Goal: Information Seeking & Learning: Learn about a topic

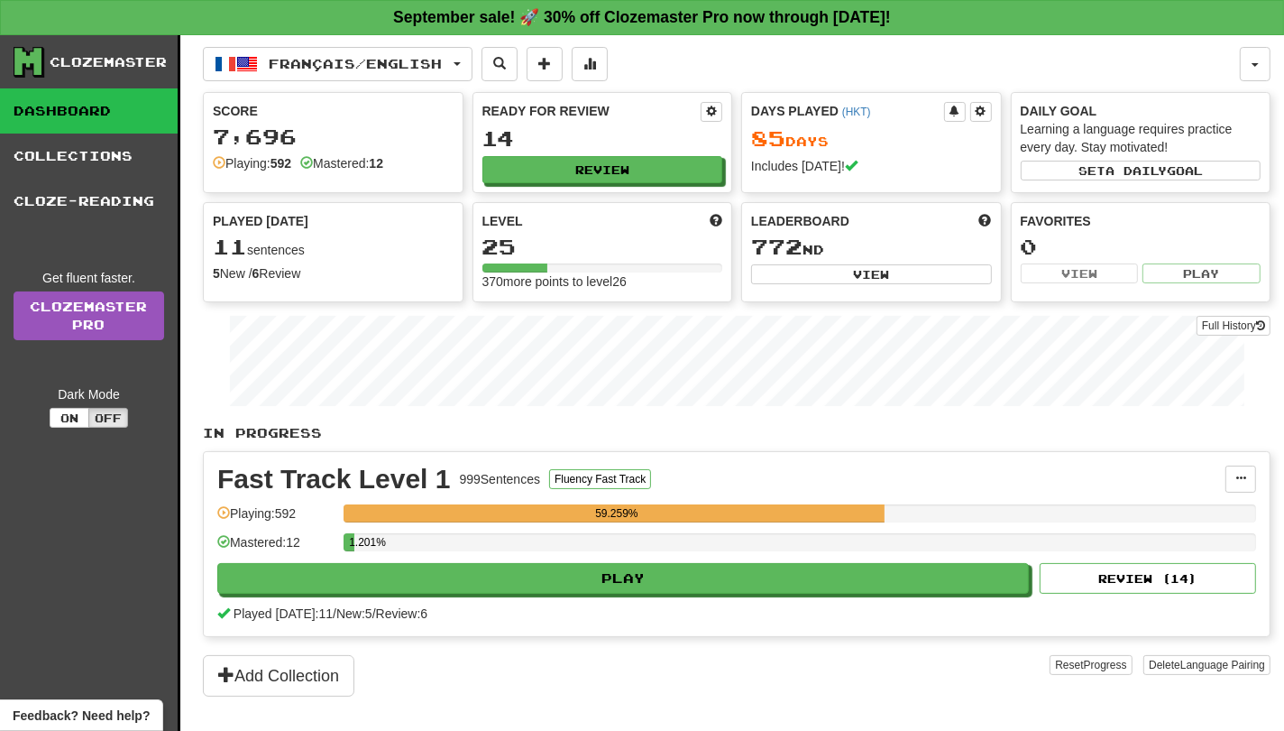
click at [984, 576] on button "Play" at bounding box center [623, 578] width 812 height 31
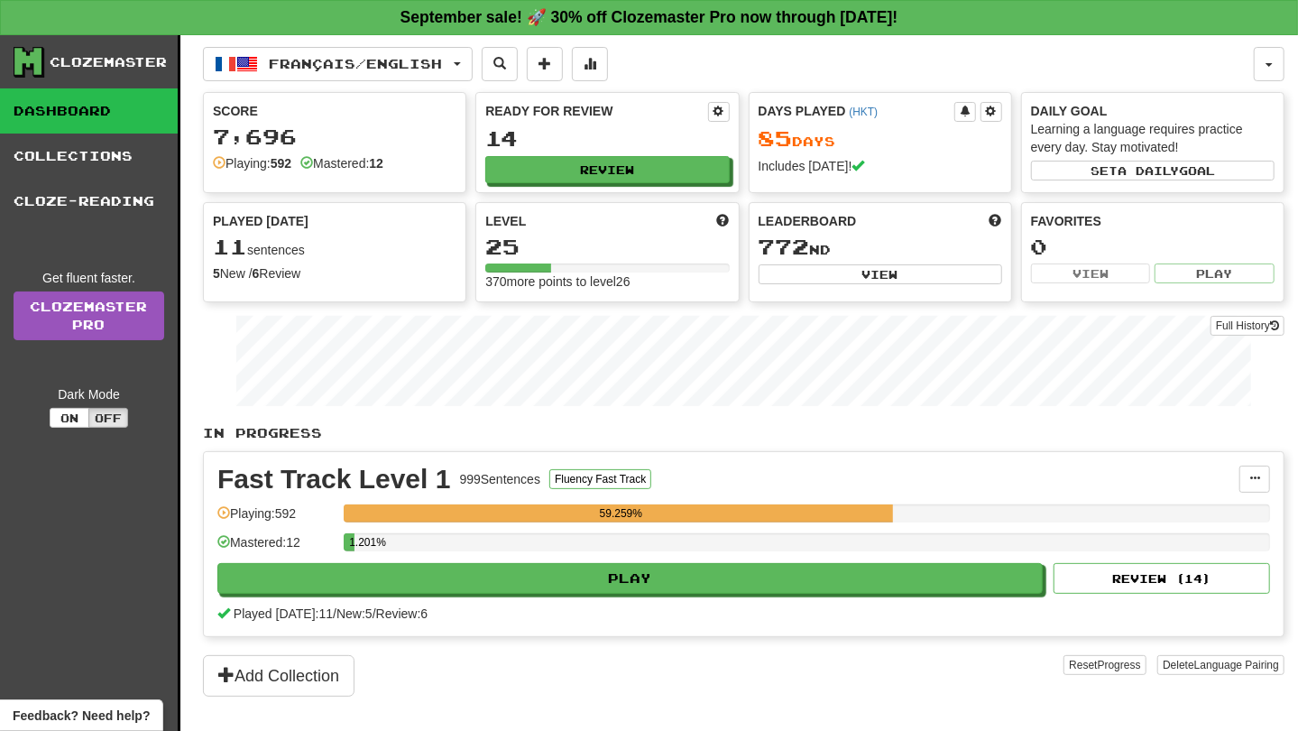
select select "**"
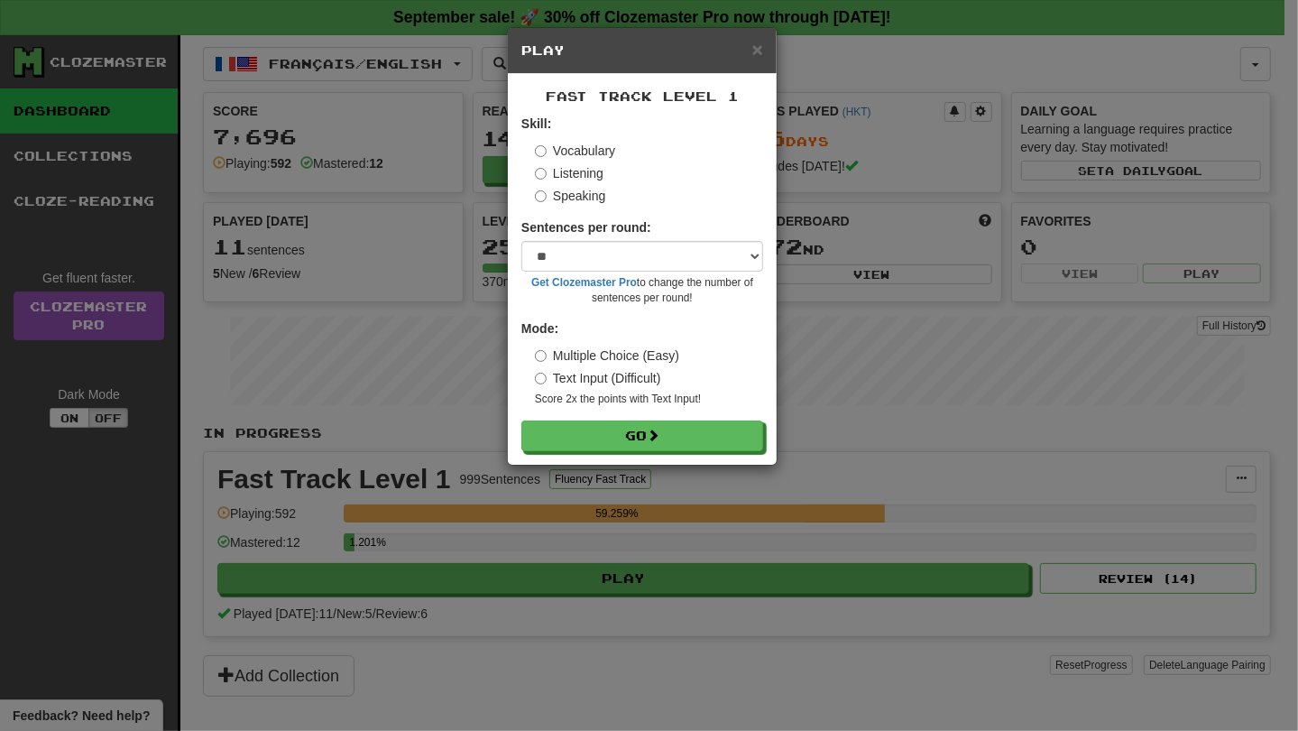
click at [707, 461] on div "Fast Track Level 1 Skill: Vocabulary Listening Speaking Sentences per round: * …" at bounding box center [642, 269] width 269 height 391
click at [704, 448] on button "Go" at bounding box center [643, 436] width 242 height 31
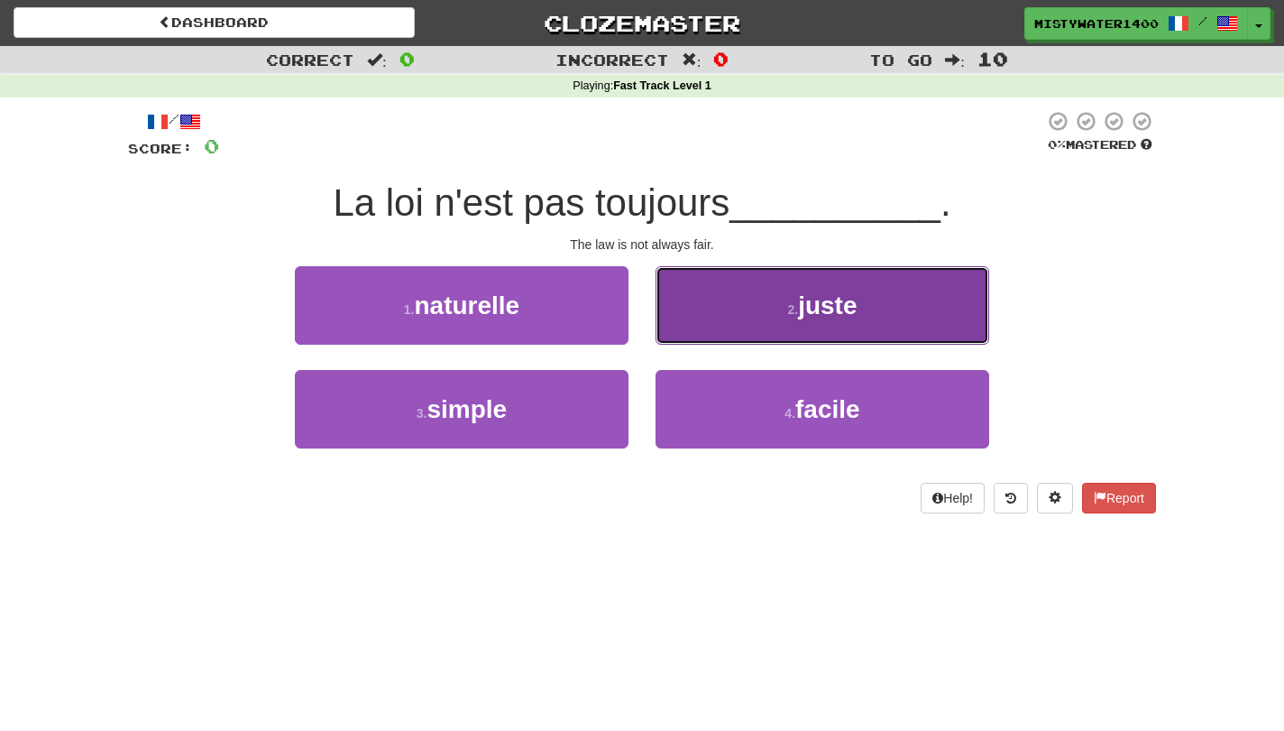
click at [724, 312] on button "2 . juste" at bounding box center [823, 305] width 334 height 78
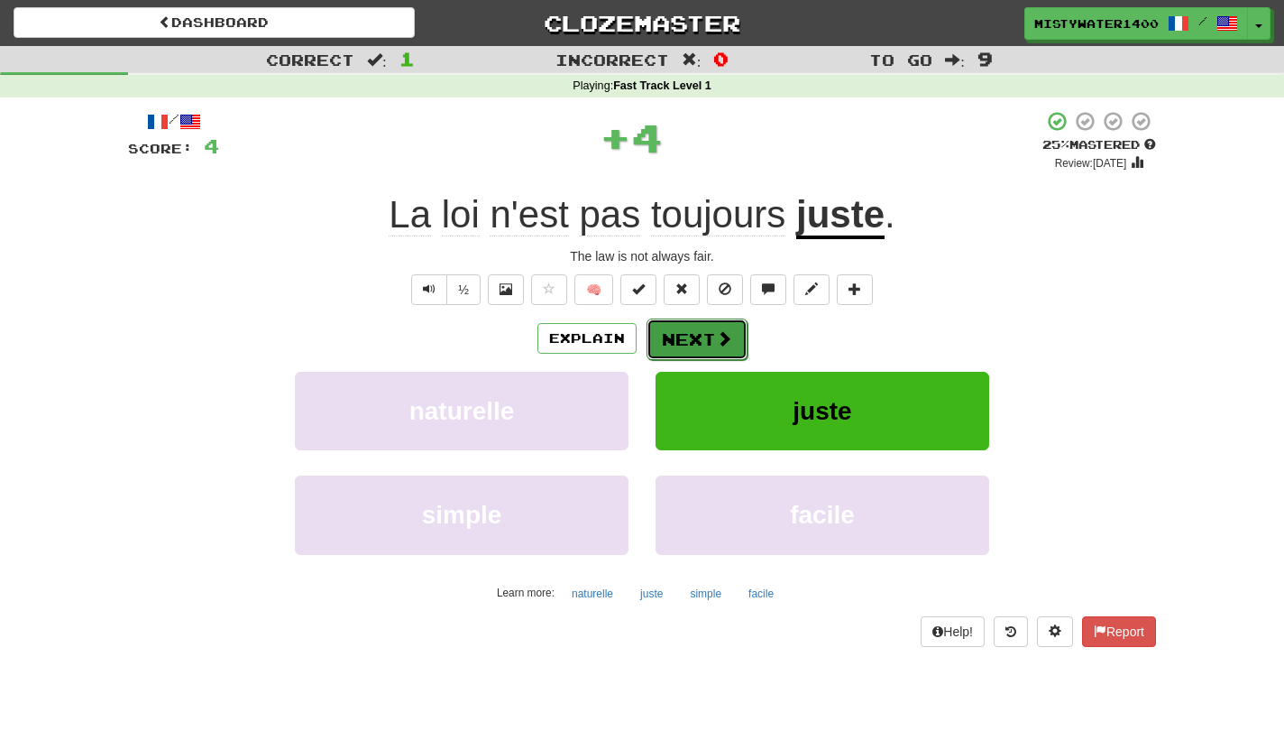
click at [721, 333] on span at bounding box center [724, 338] width 16 height 16
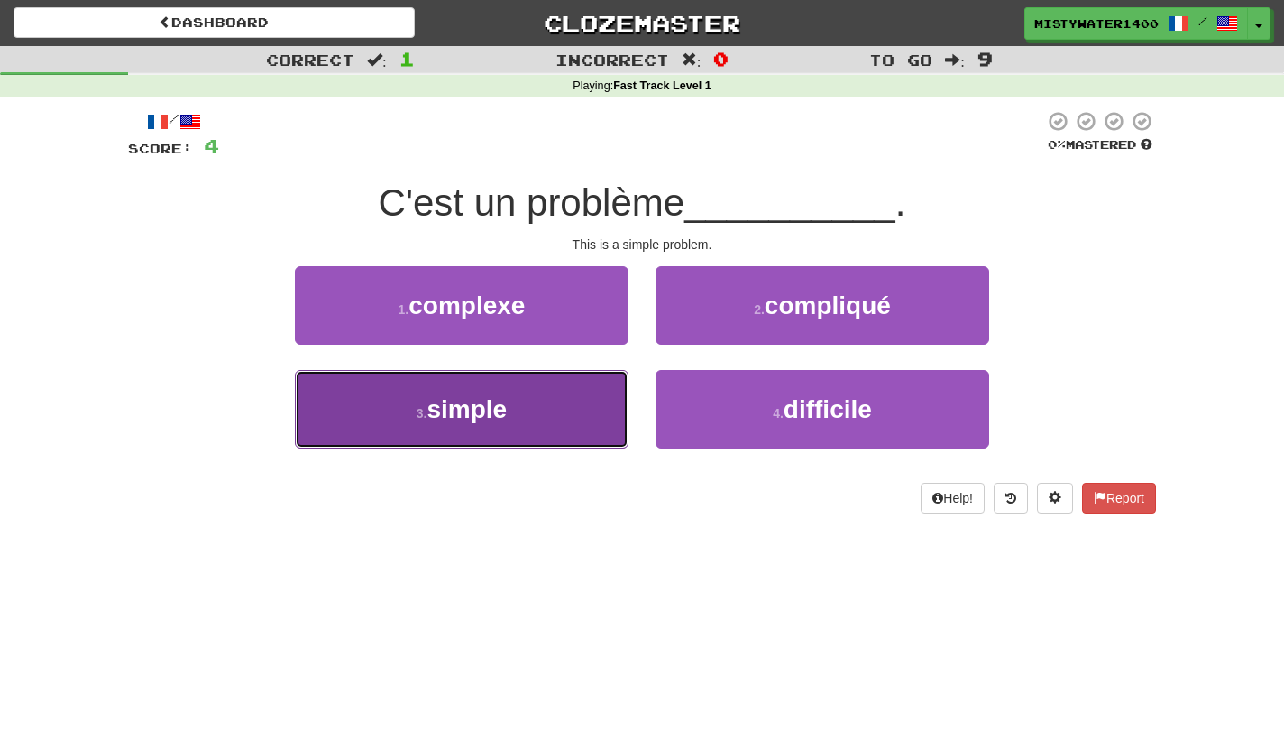
click at [593, 401] on button "3 . simple" at bounding box center [462, 409] width 334 height 78
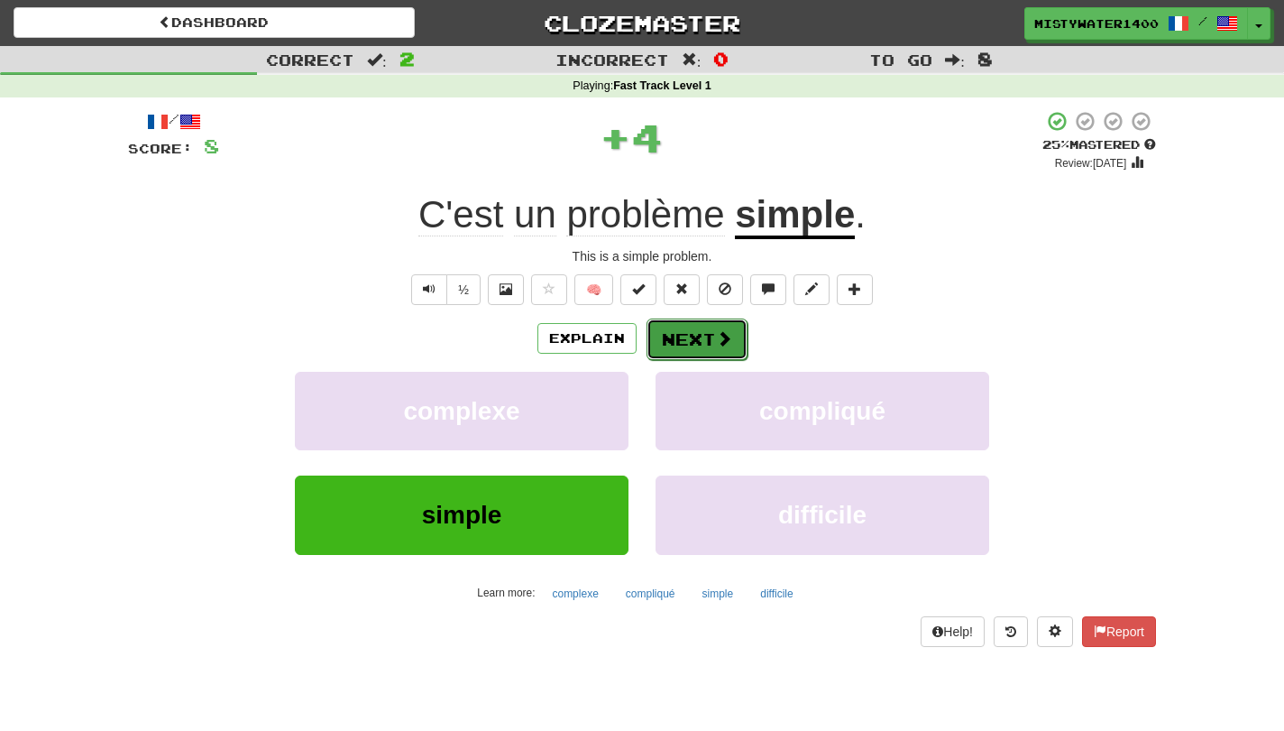
click at [695, 350] on button "Next" at bounding box center [697, 338] width 101 height 41
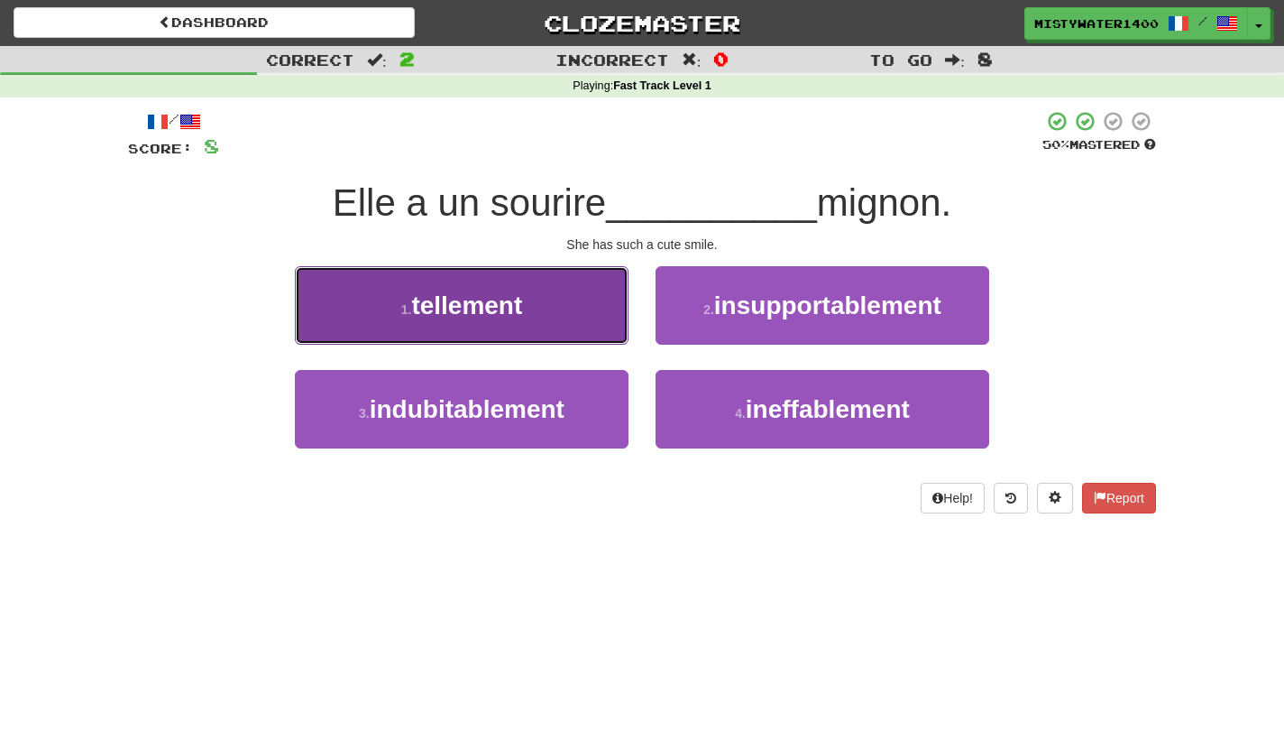
click at [537, 336] on button "1 . tellement" at bounding box center [462, 305] width 334 height 78
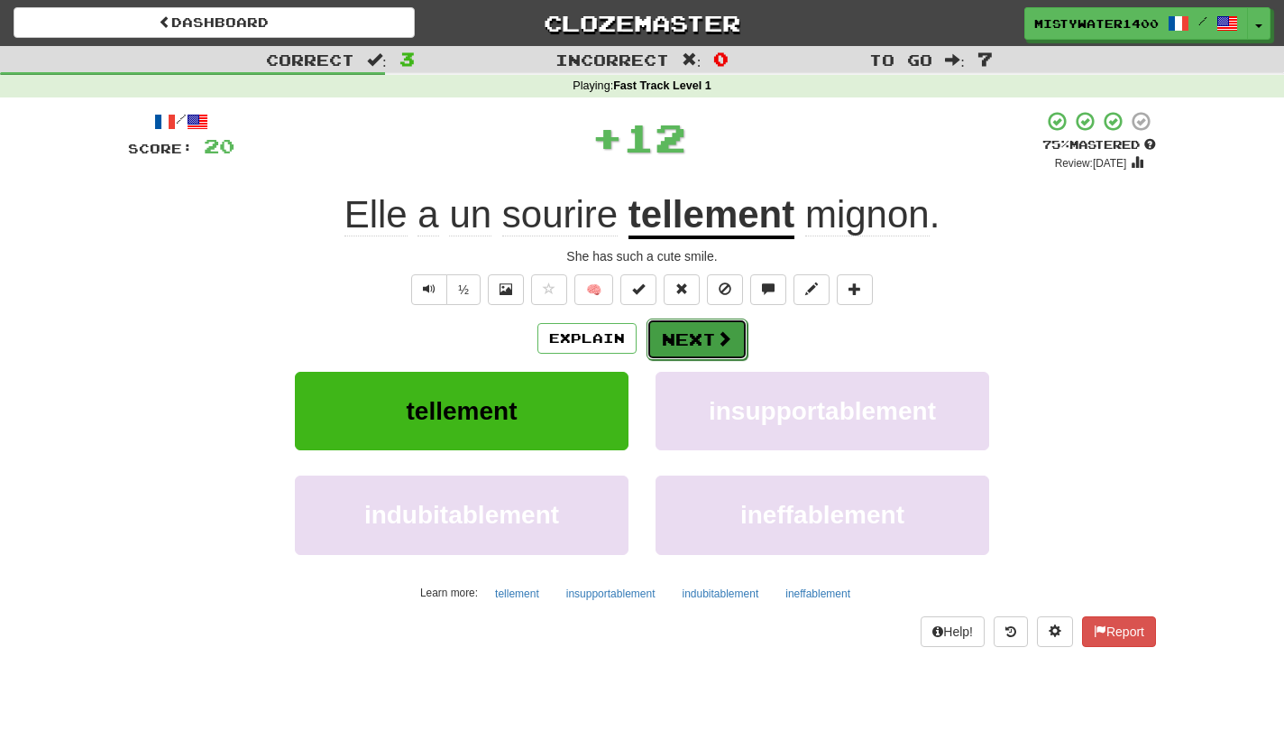
click at [704, 345] on button "Next" at bounding box center [697, 338] width 101 height 41
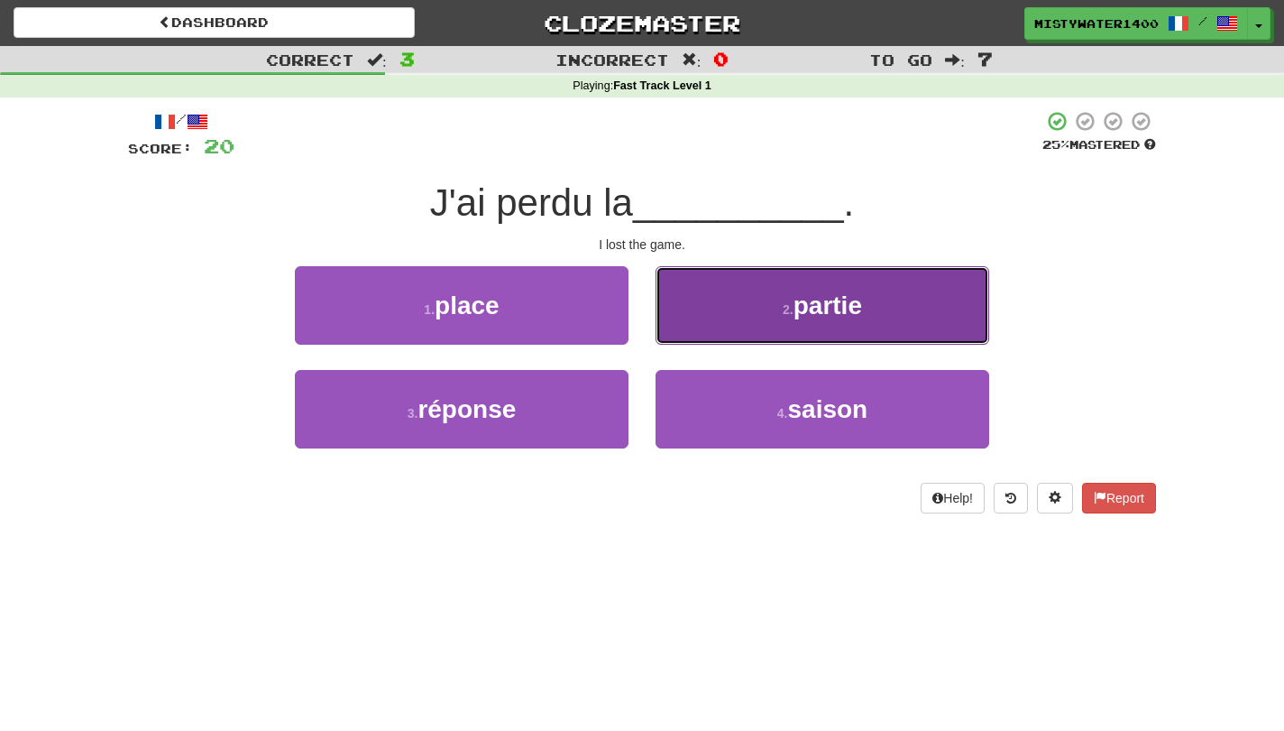
click at [707, 342] on button "2 . partie" at bounding box center [823, 305] width 334 height 78
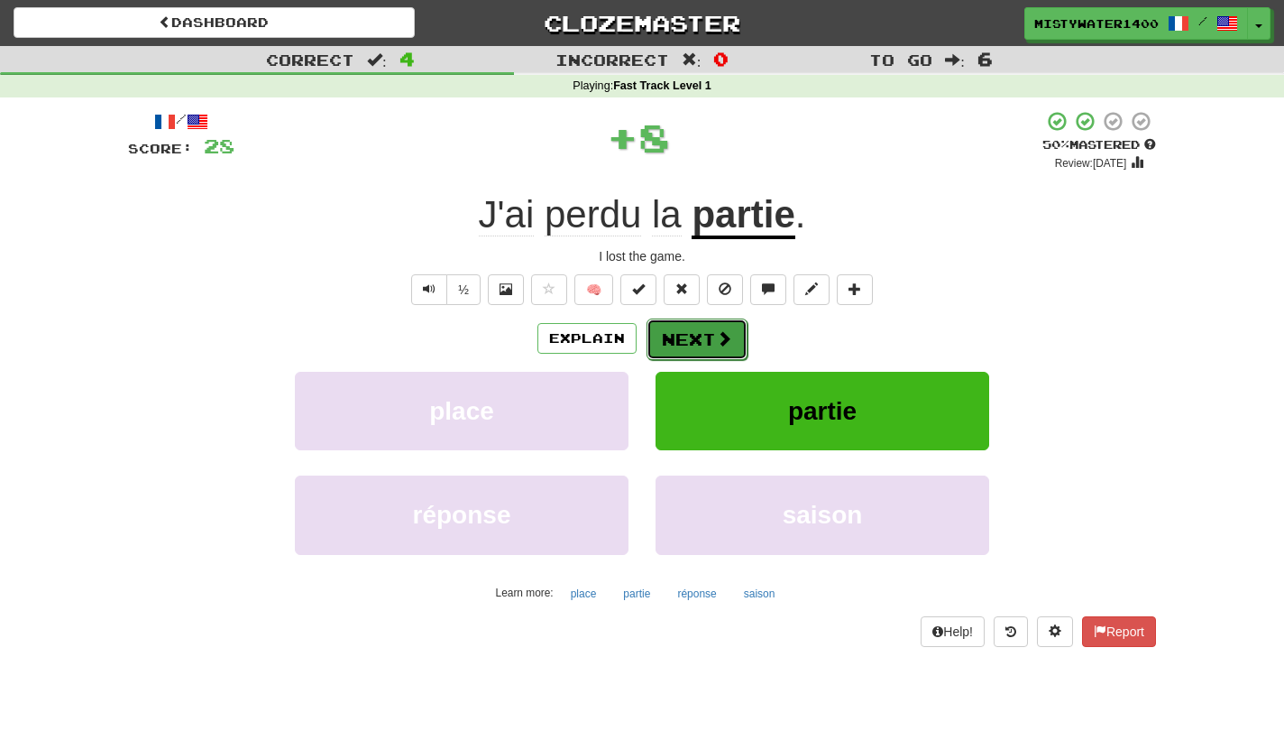
click at [691, 348] on button "Next" at bounding box center [697, 338] width 101 height 41
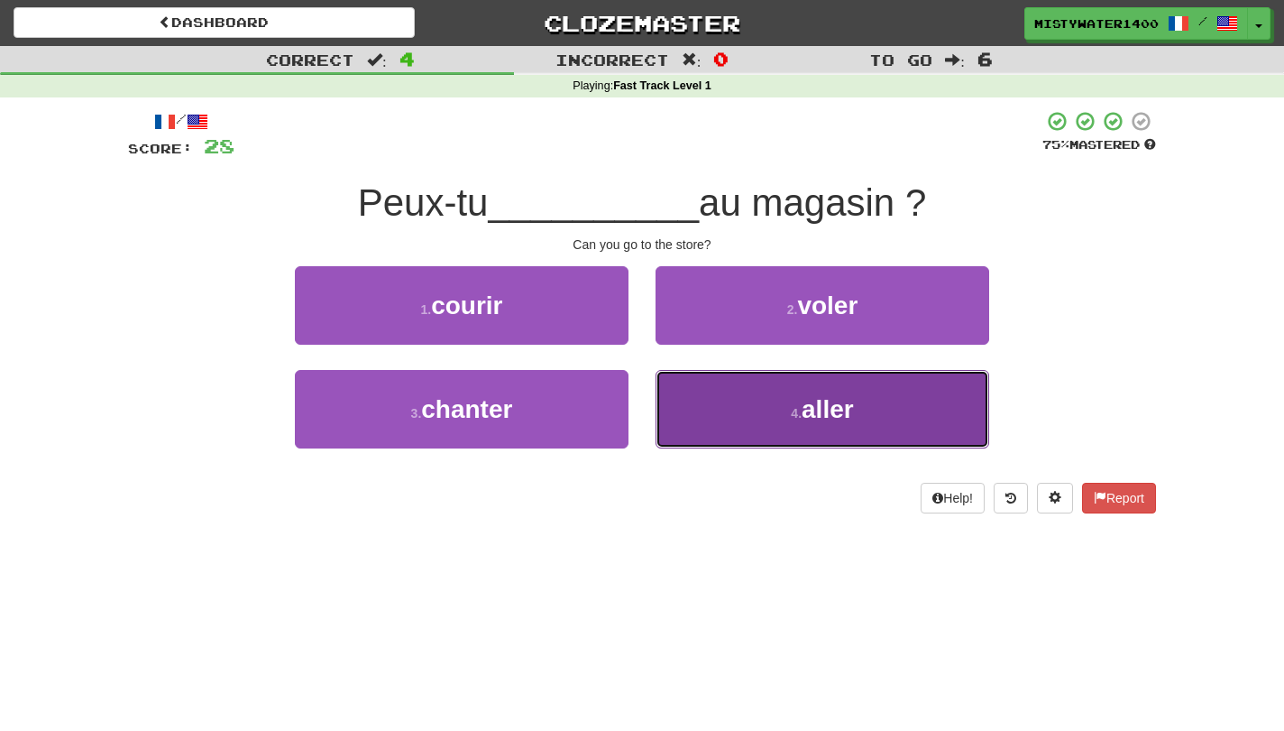
drag, startPoint x: 722, startPoint y: 427, endPoint x: 718, endPoint y: 412, distance: 15.1
click at [722, 426] on button "4 . aller" at bounding box center [823, 409] width 334 height 78
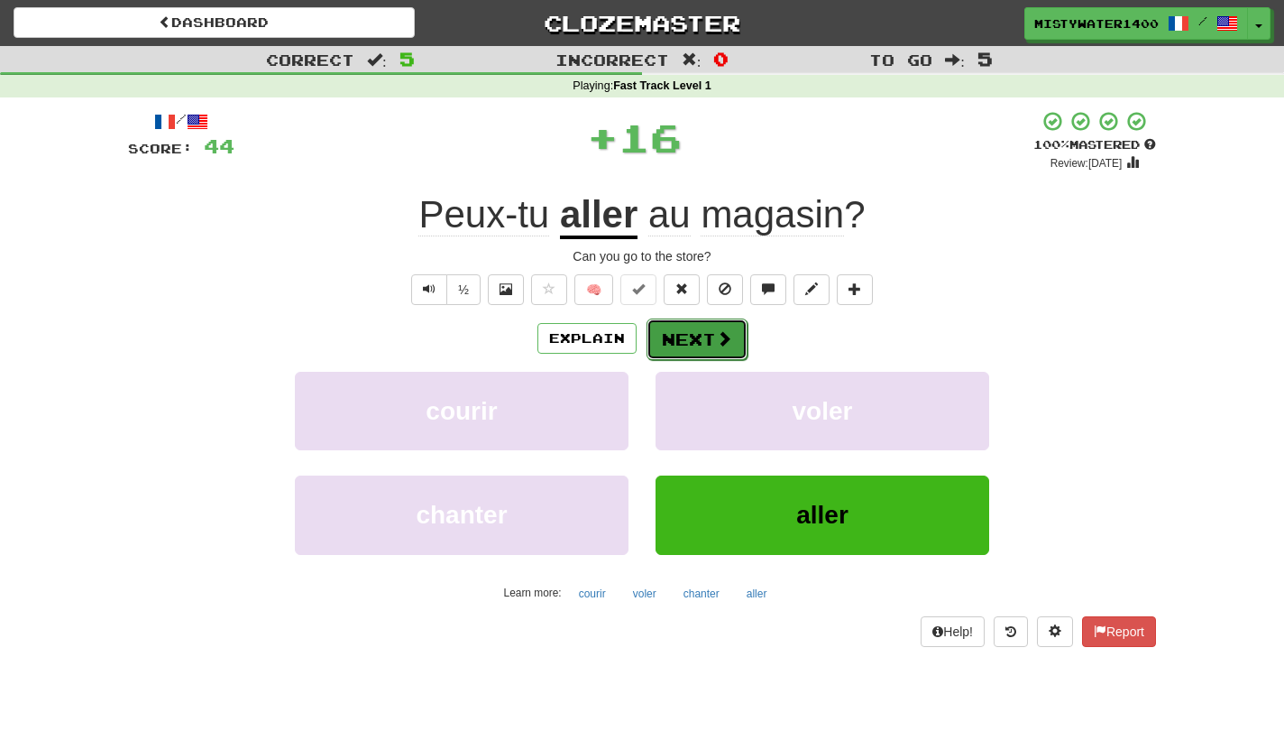
click at [699, 348] on button "Next" at bounding box center [697, 338] width 101 height 41
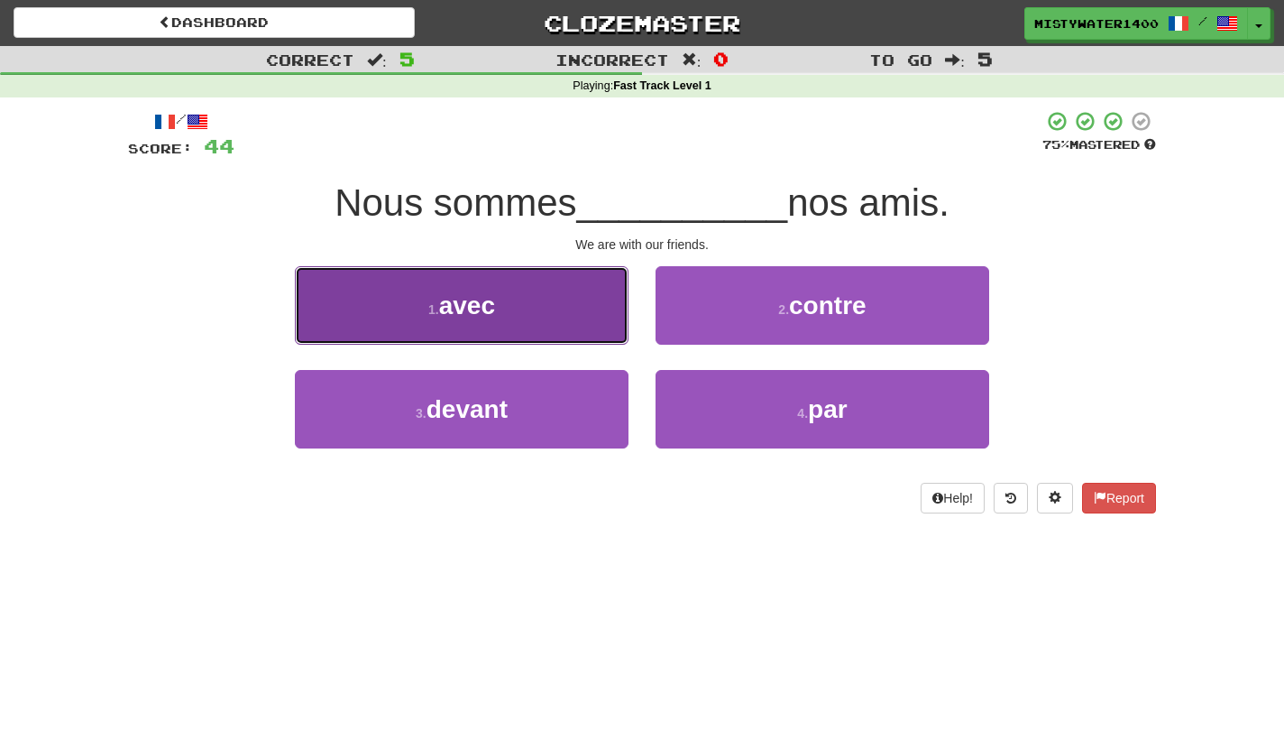
click at [581, 315] on button "1 . avec" at bounding box center [462, 305] width 334 height 78
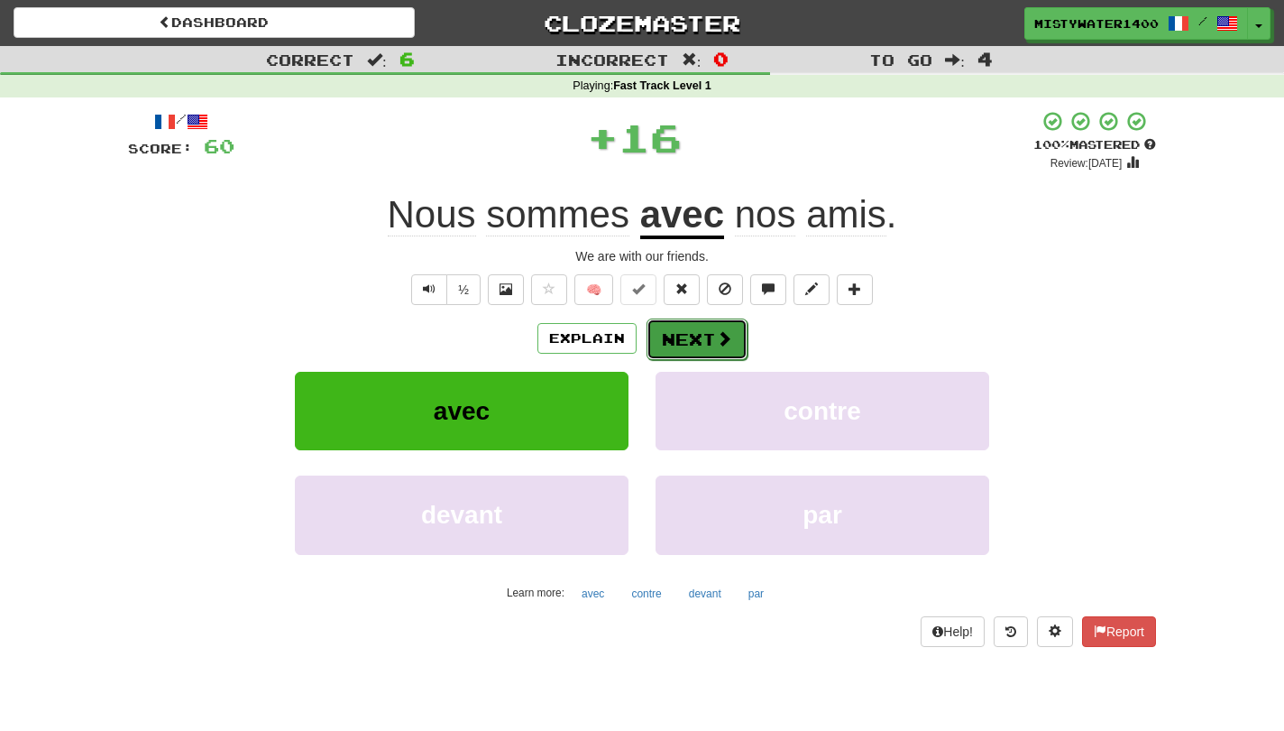
click at [685, 334] on button "Next" at bounding box center [697, 338] width 101 height 41
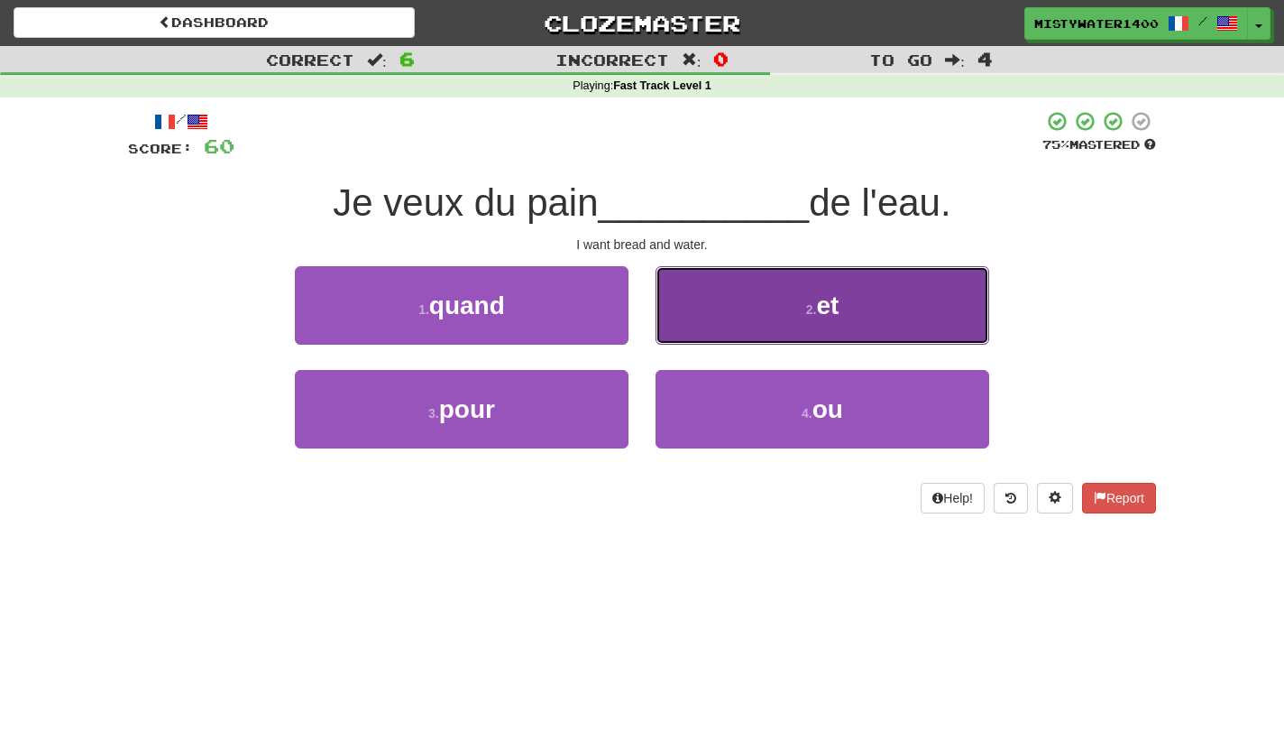
click at [730, 302] on button "2 . et" at bounding box center [823, 305] width 334 height 78
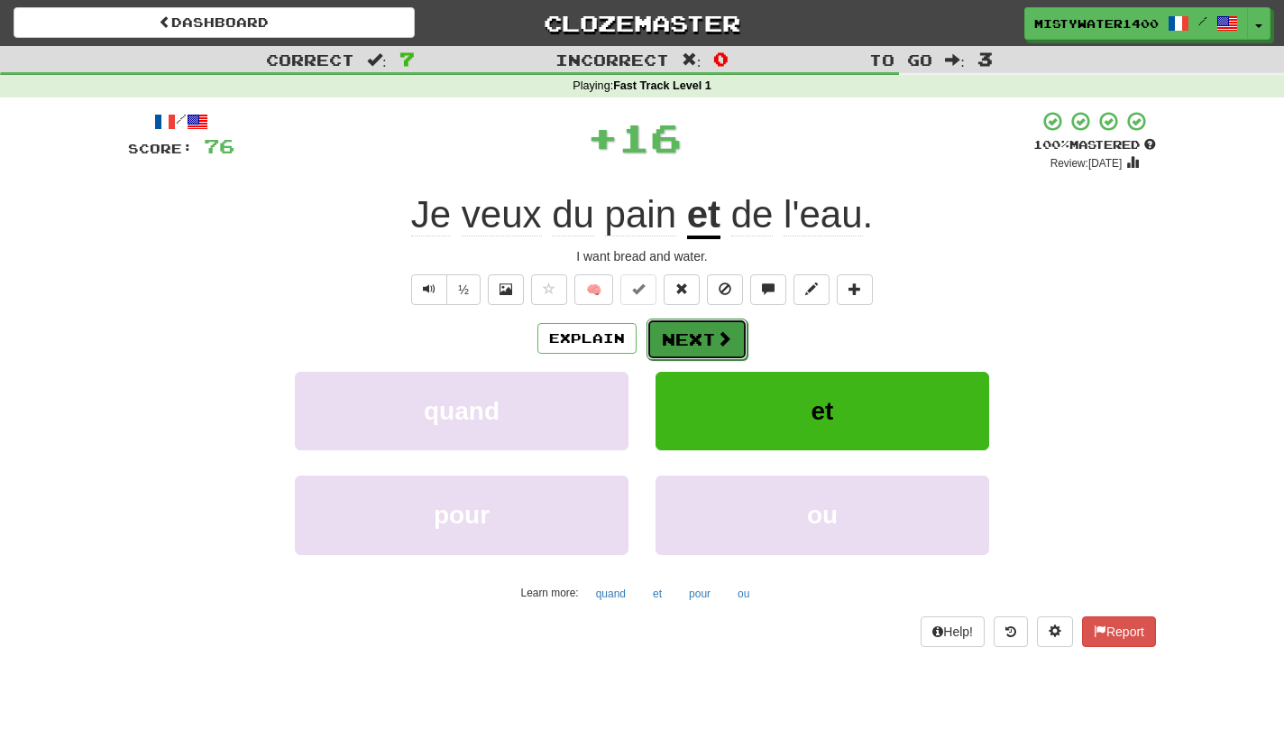
click at [728, 336] on span at bounding box center [724, 338] width 16 height 16
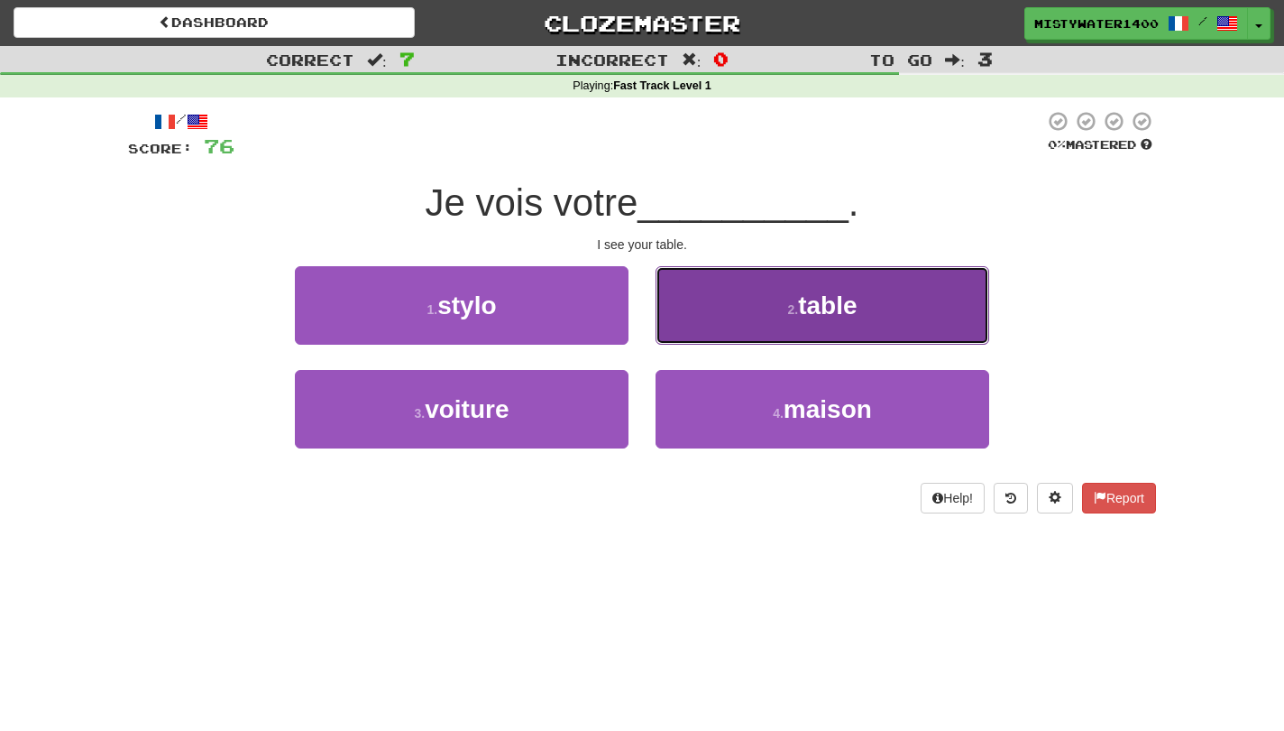
click at [736, 340] on button "2 . table" at bounding box center [823, 305] width 334 height 78
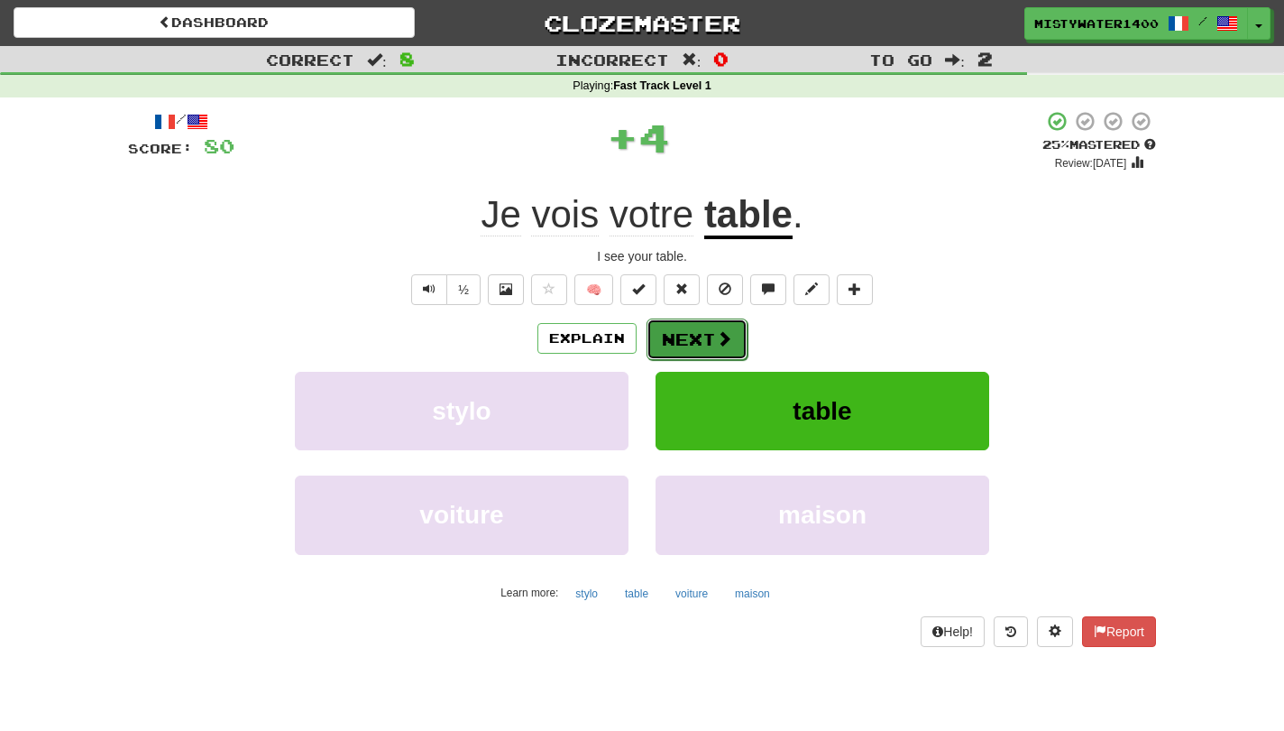
click at [728, 351] on button "Next" at bounding box center [697, 338] width 101 height 41
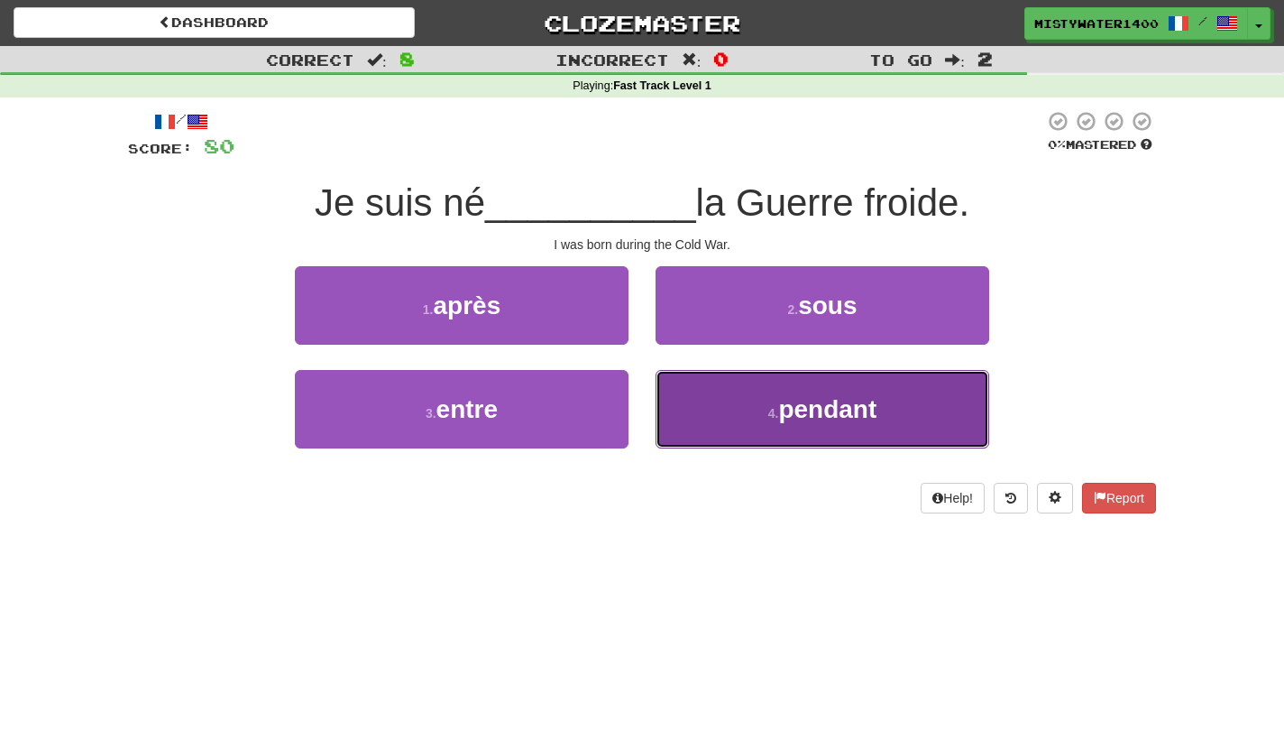
click at [697, 404] on button "4 . pendant" at bounding box center [823, 409] width 334 height 78
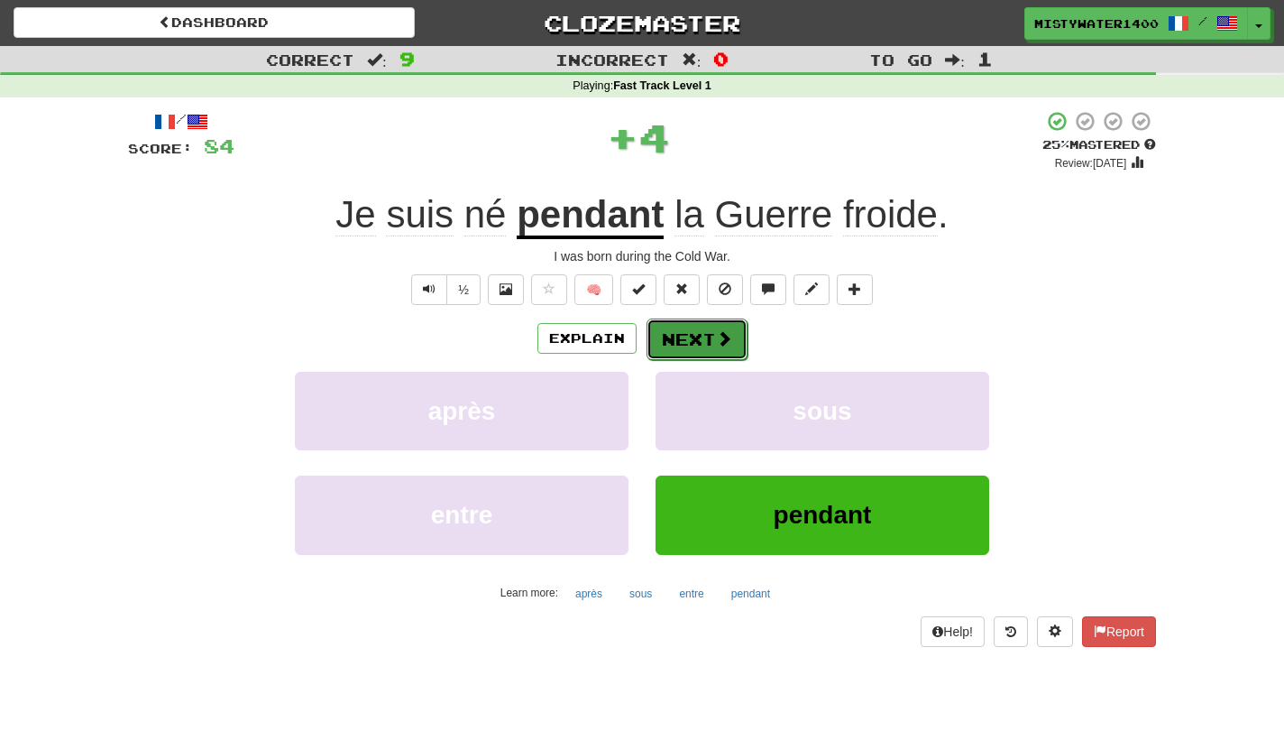
click at [695, 345] on button "Next" at bounding box center [697, 338] width 101 height 41
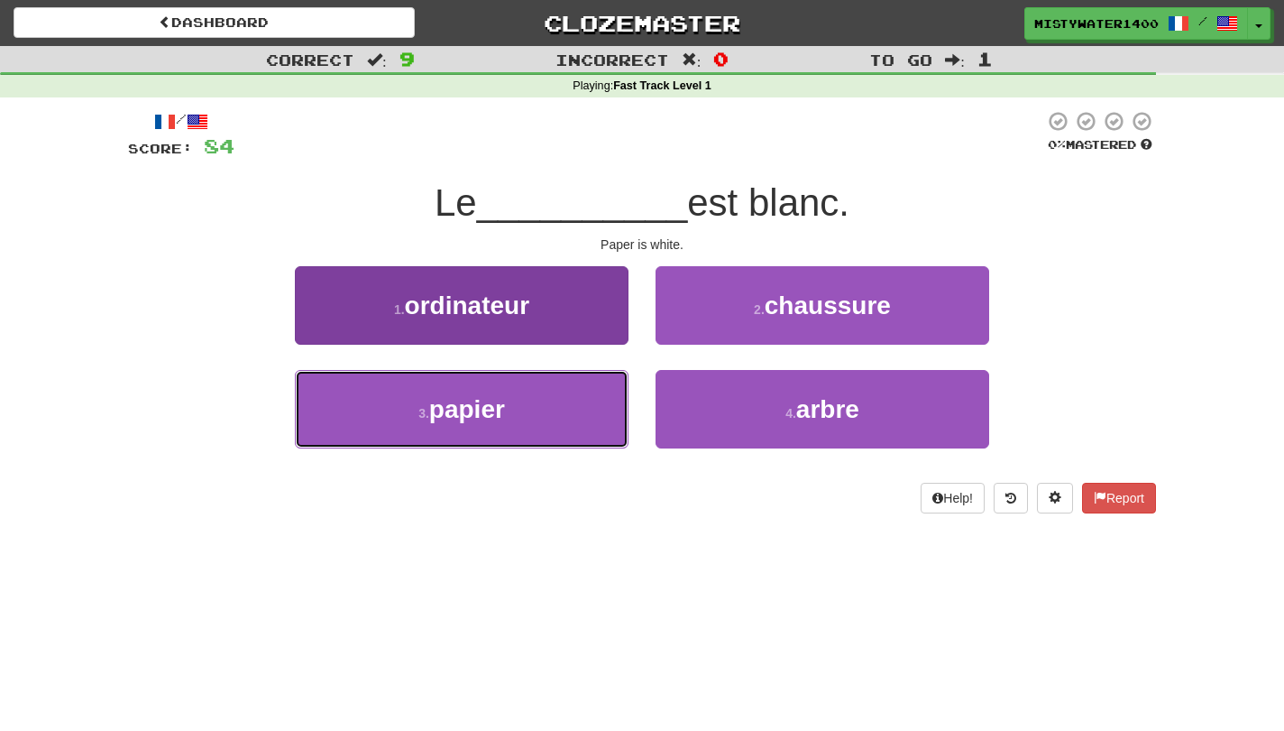
click at [598, 407] on button "3 . papier" at bounding box center [462, 409] width 334 height 78
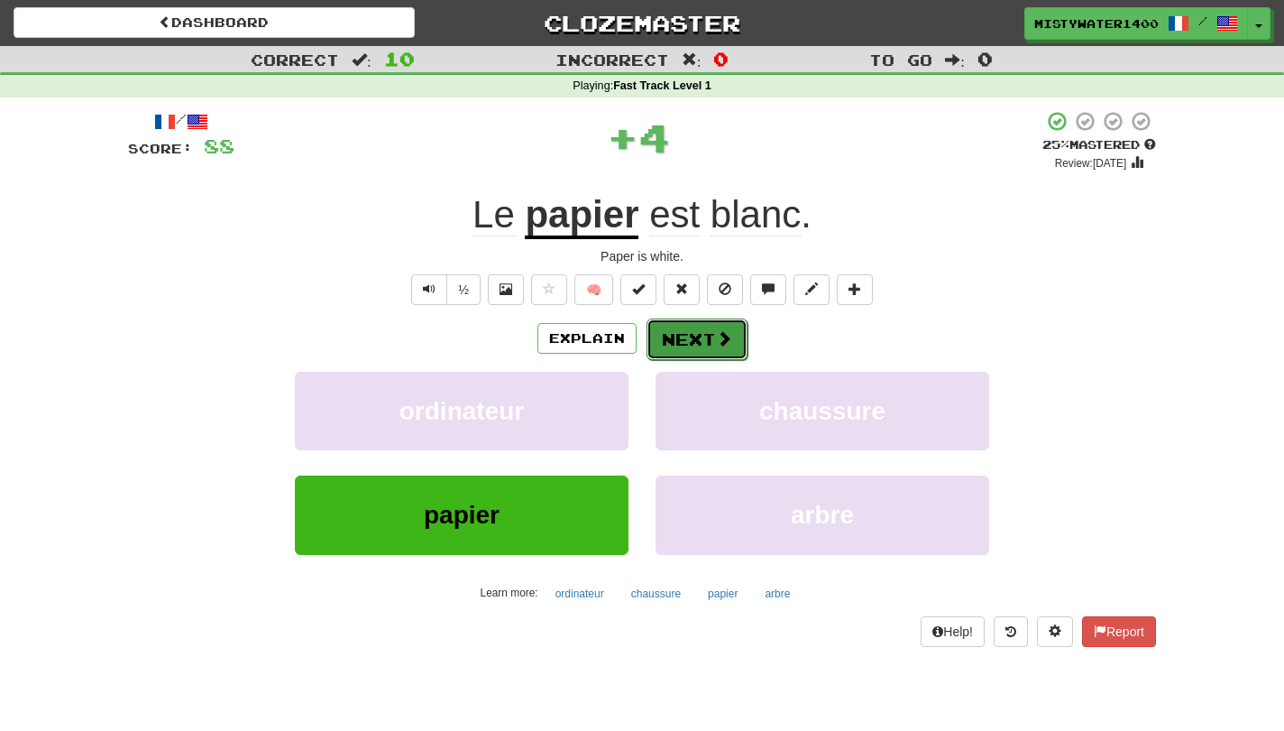
click at [730, 339] on span at bounding box center [724, 338] width 16 height 16
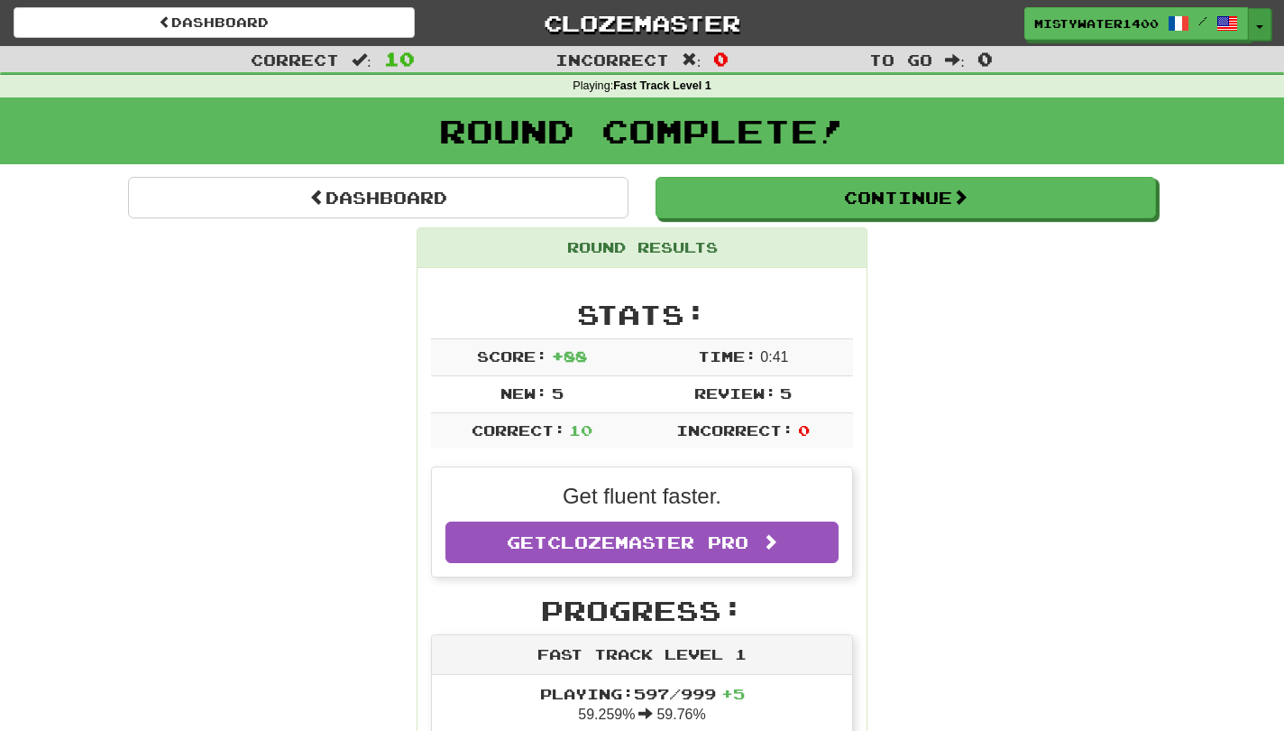
click at [1269, 27] on button "Toggle Dropdown" at bounding box center [1259, 24] width 23 height 32
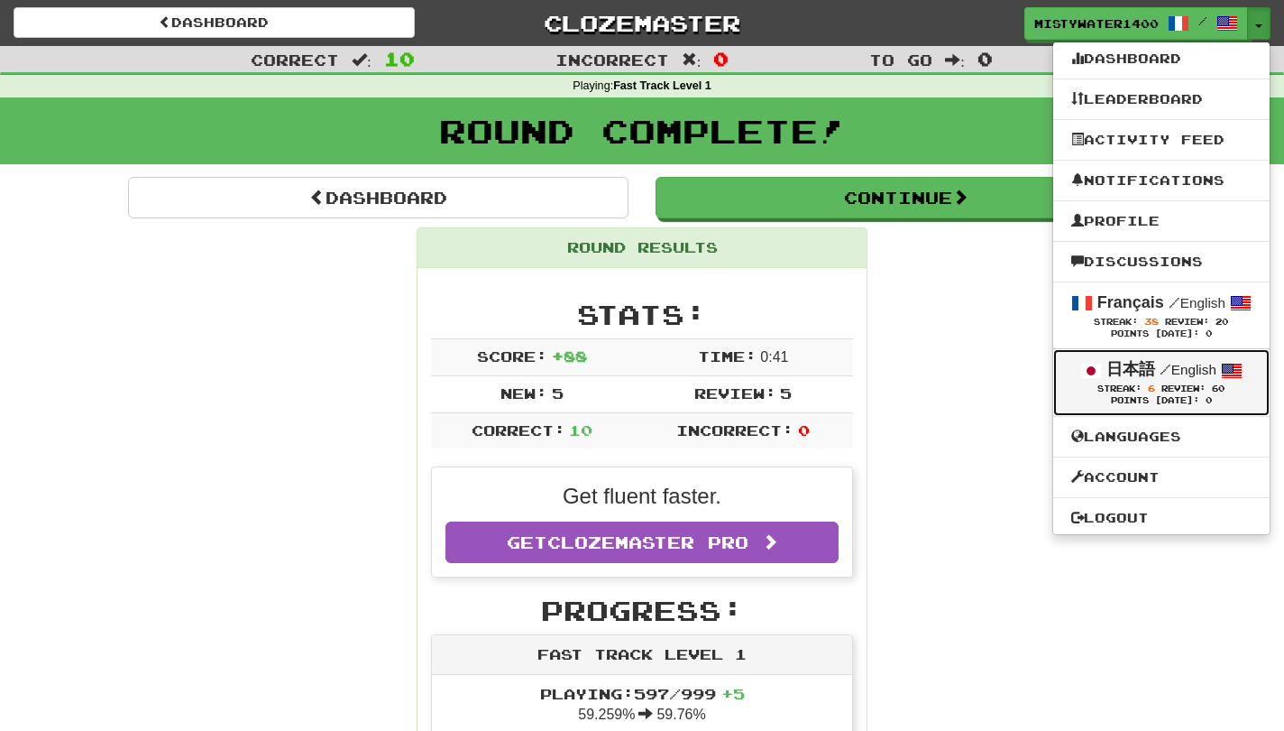
click at [1121, 378] on strong "日本語" at bounding box center [1131, 369] width 49 height 18
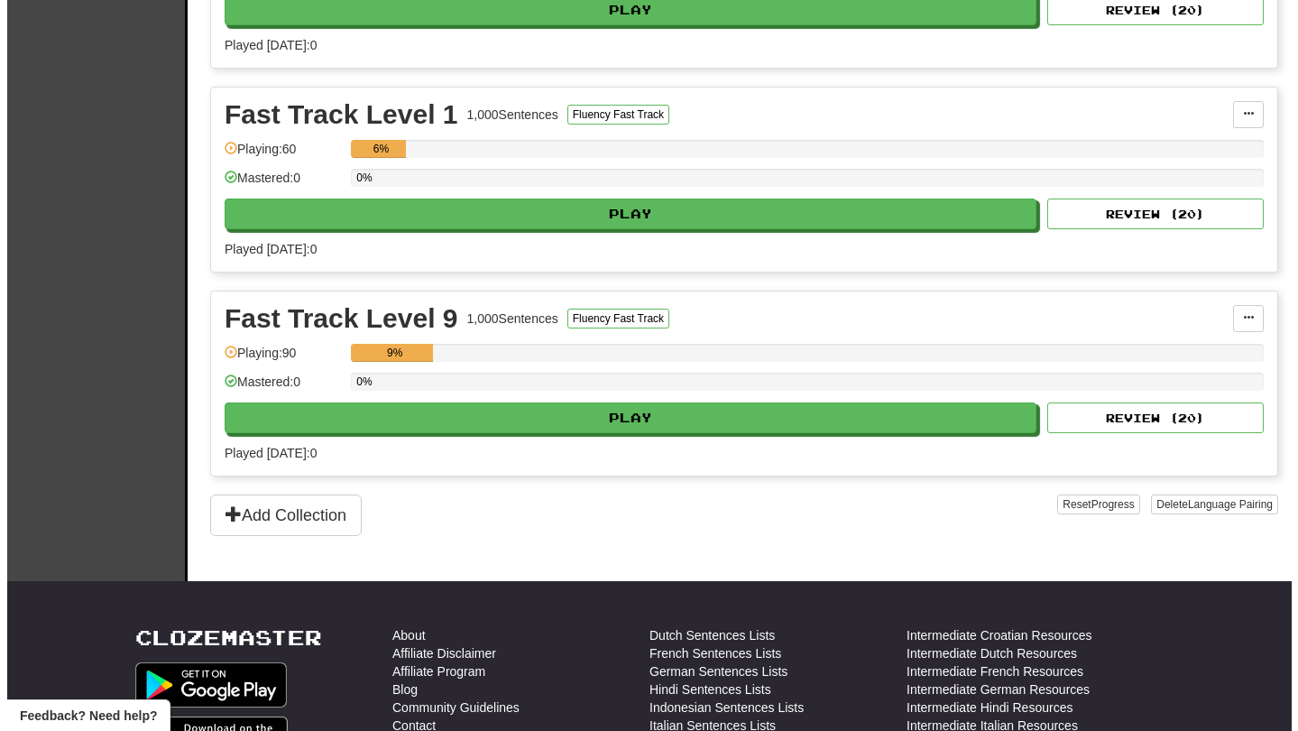
scroll to position [544, 0]
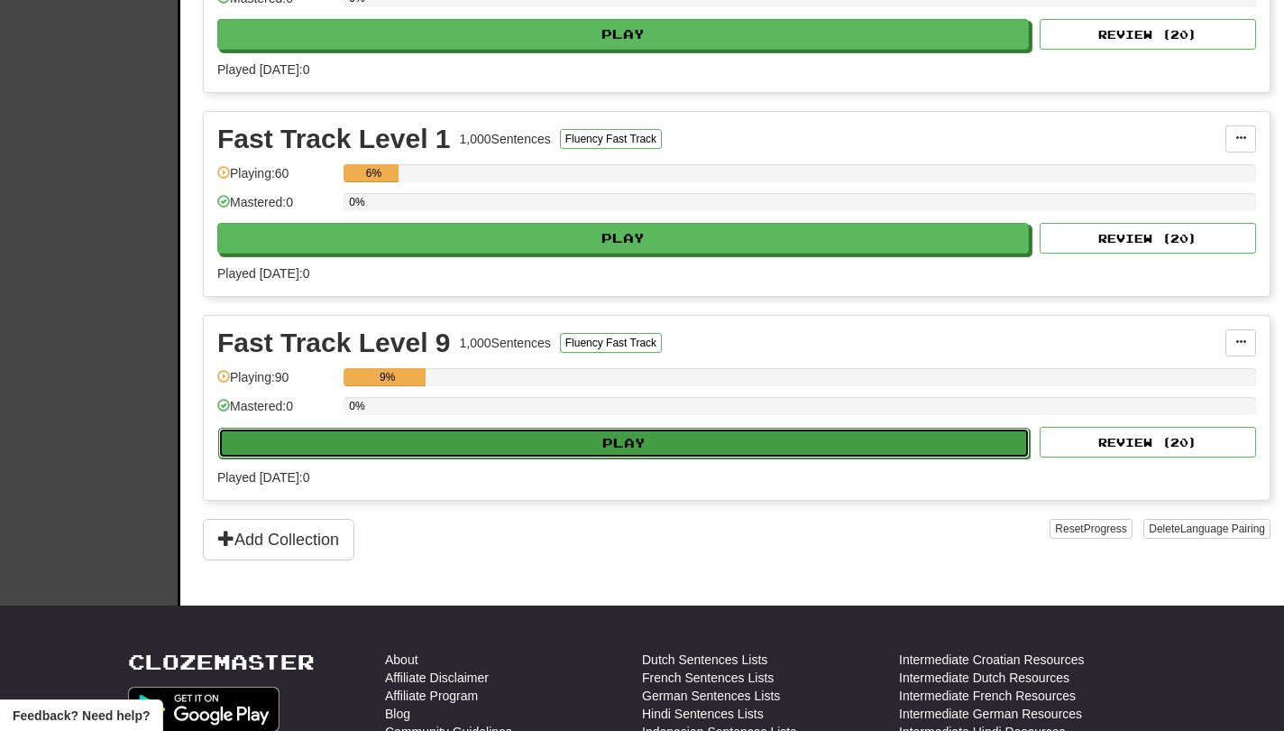
click at [796, 455] on button "Play" at bounding box center [624, 443] width 812 height 31
select select "**"
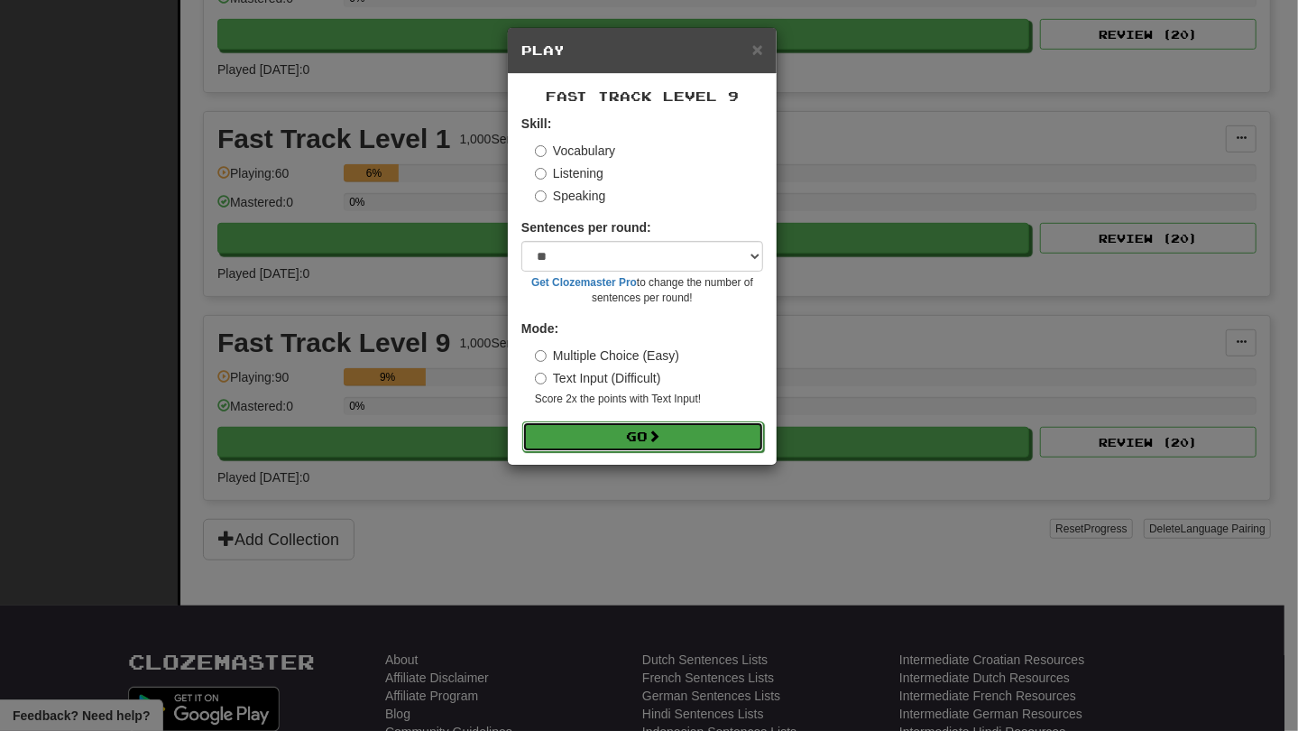
click at [701, 440] on button "Go" at bounding box center [643, 436] width 242 height 31
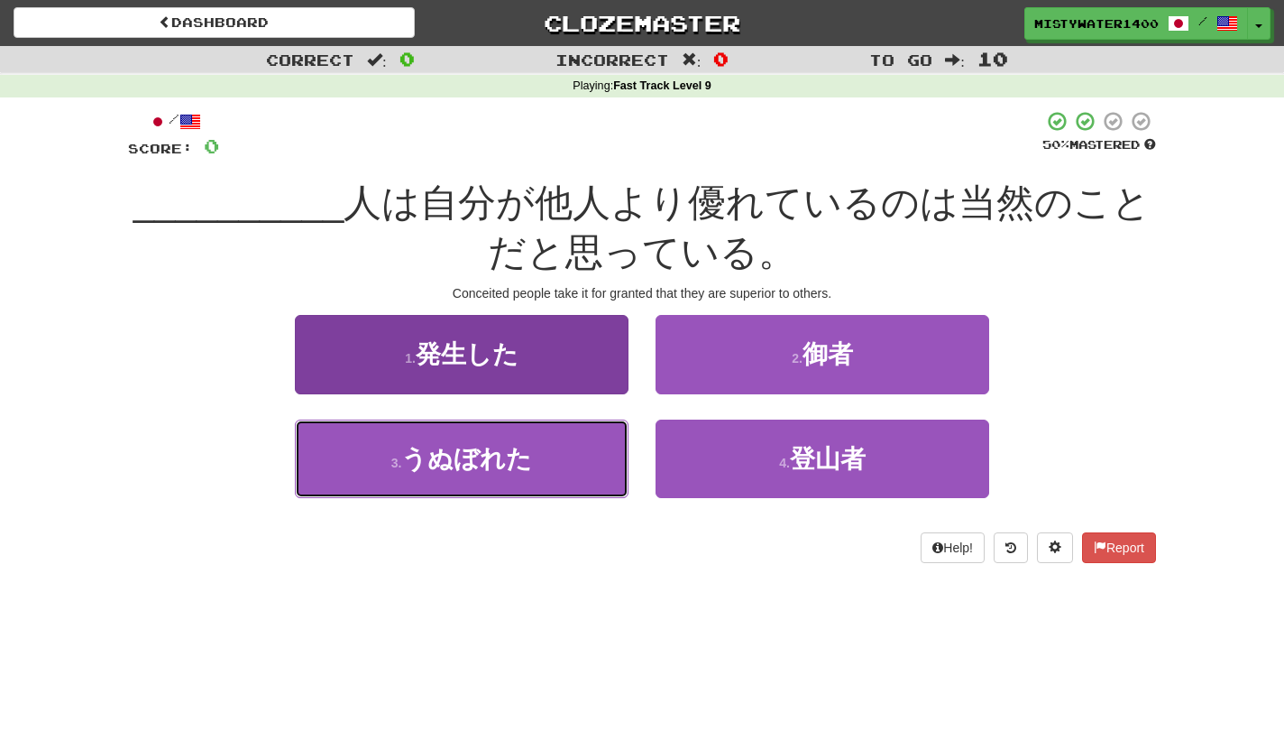
click at [535, 452] on button "3 . うぬぼれた" at bounding box center [462, 458] width 334 height 78
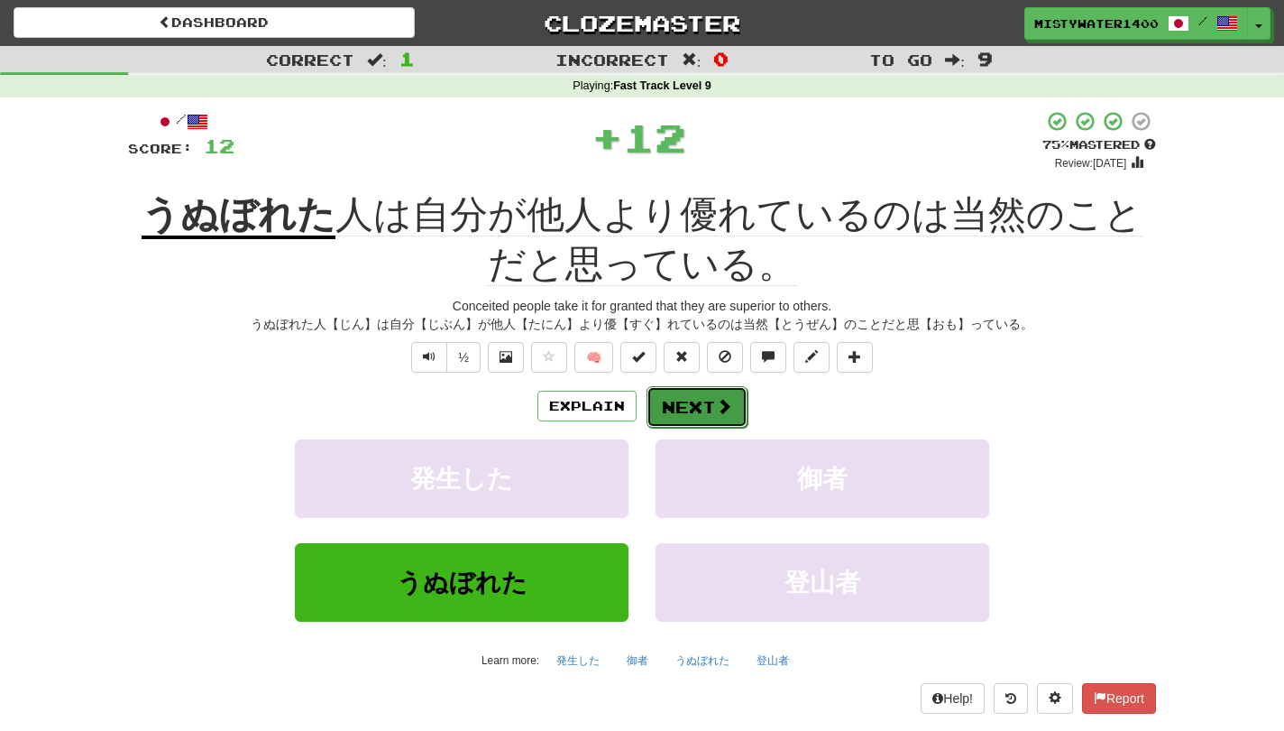
click at [656, 418] on button "Next" at bounding box center [697, 406] width 101 height 41
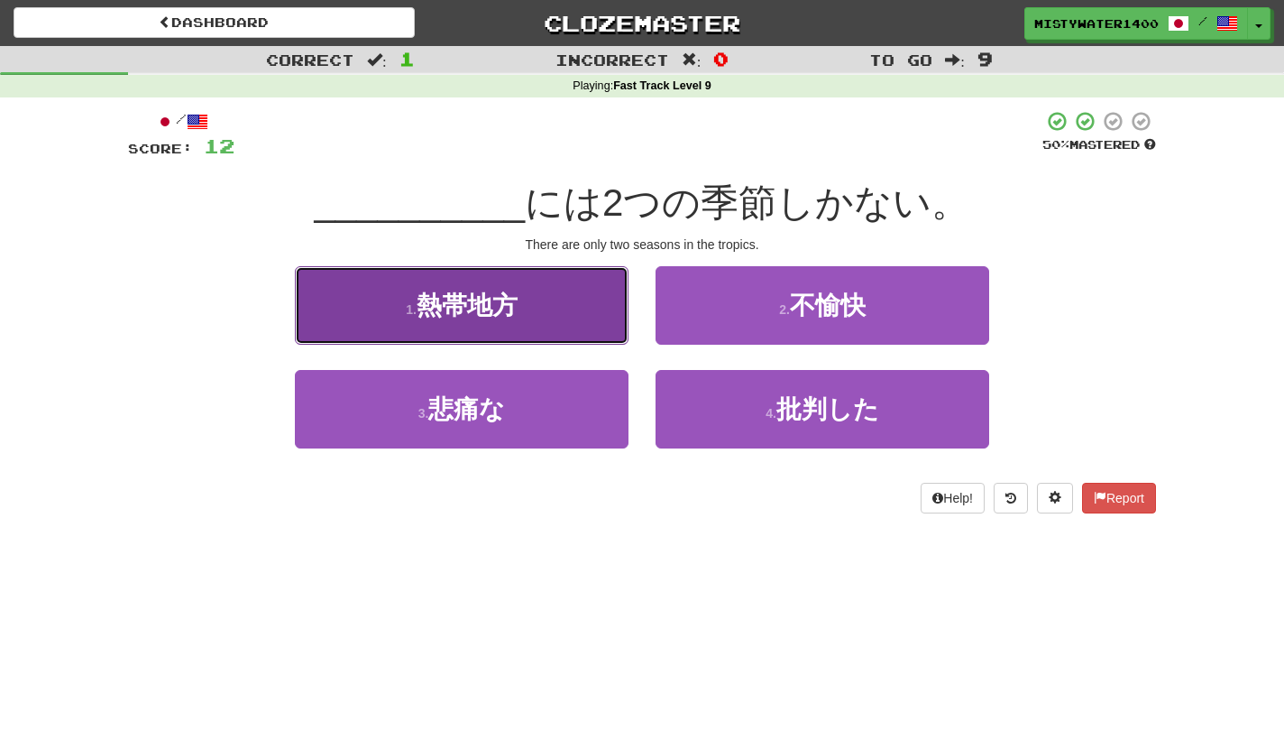
click at [575, 297] on button "1 . 熱帯地方" at bounding box center [462, 305] width 334 height 78
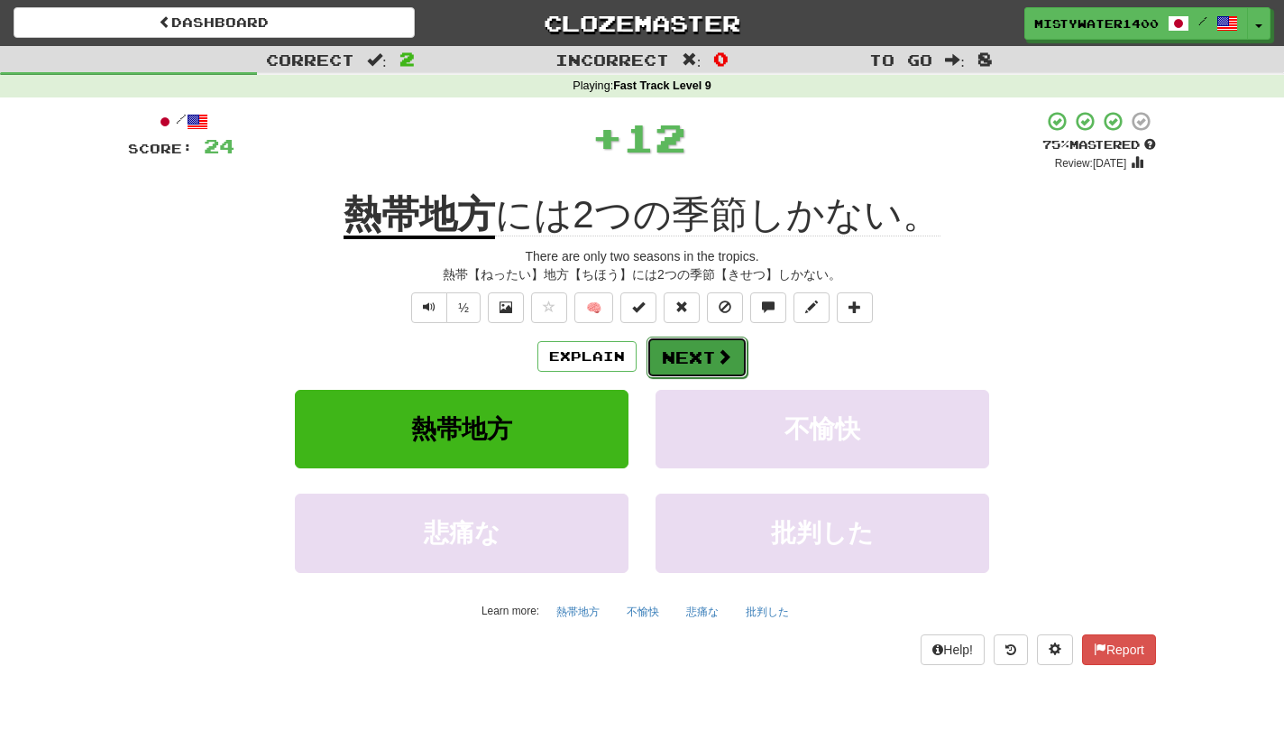
click at [708, 348] on button "Next" at bounding box center [697, 356] width 101 height 41
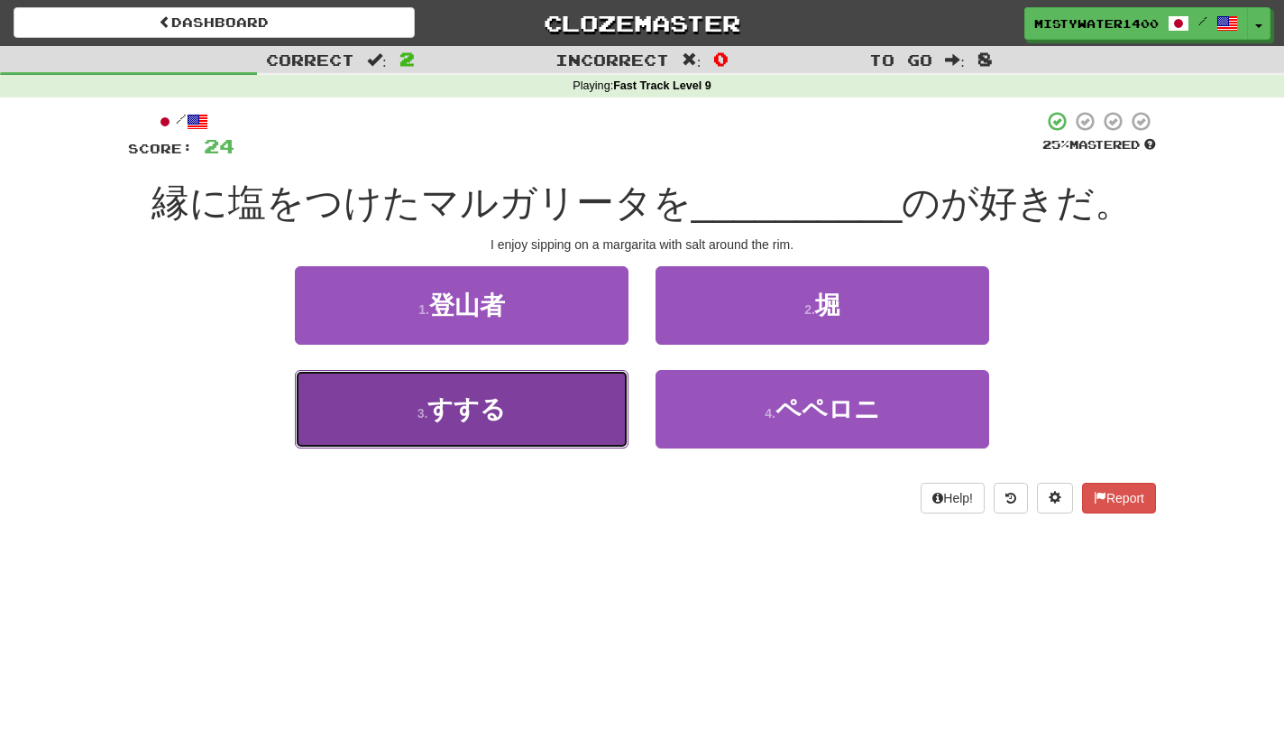
click at [575, 406] on button "3 . すする" at bounding box center [462, 409] width 334 height 78
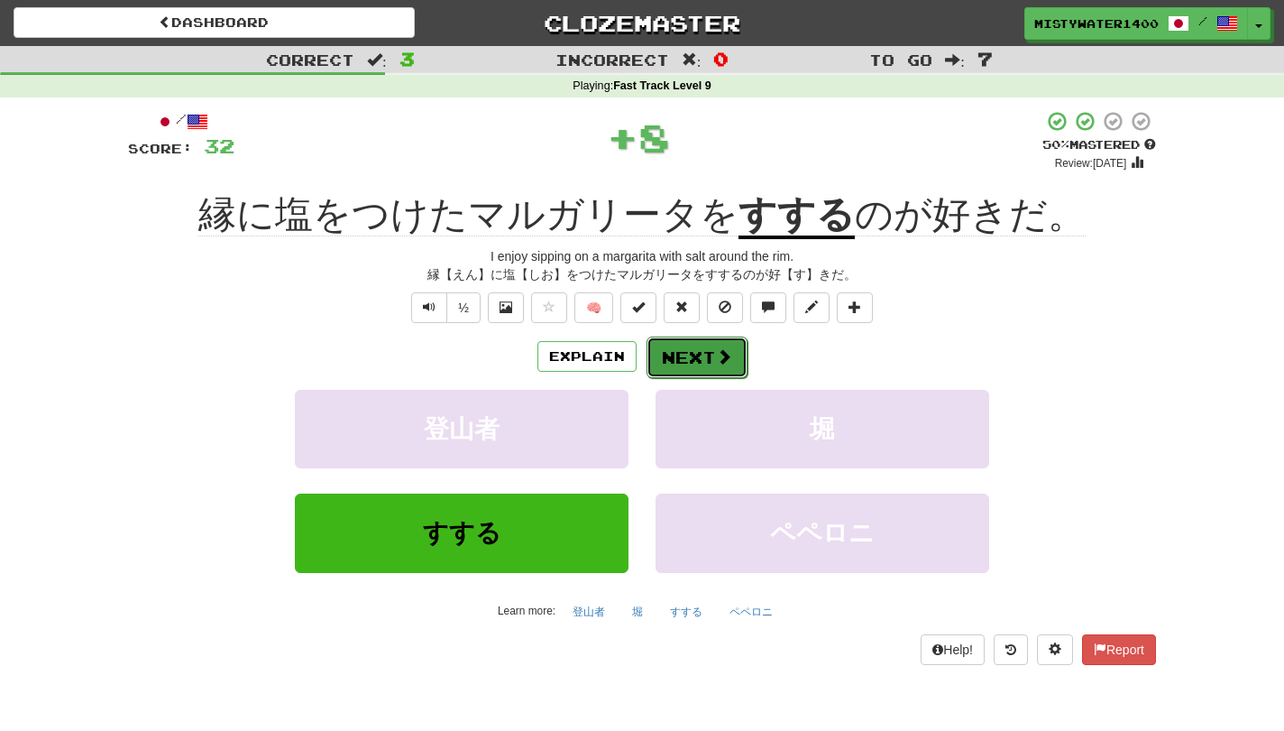
click at [686, 361] on button "Next" at bounding box center [697, 356] width 101 height 41
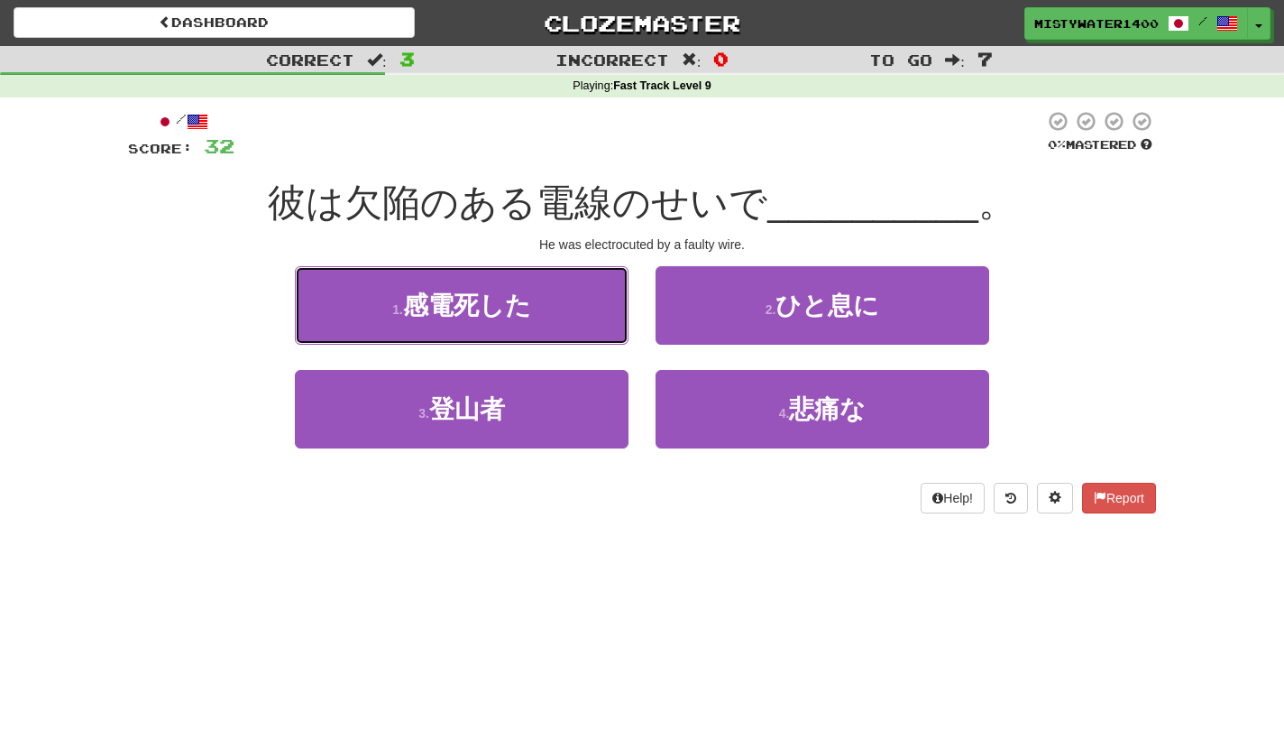
click at [584, 330] on button "1 . 感電死した" at bounding box center [462, 305] width 334 height 78
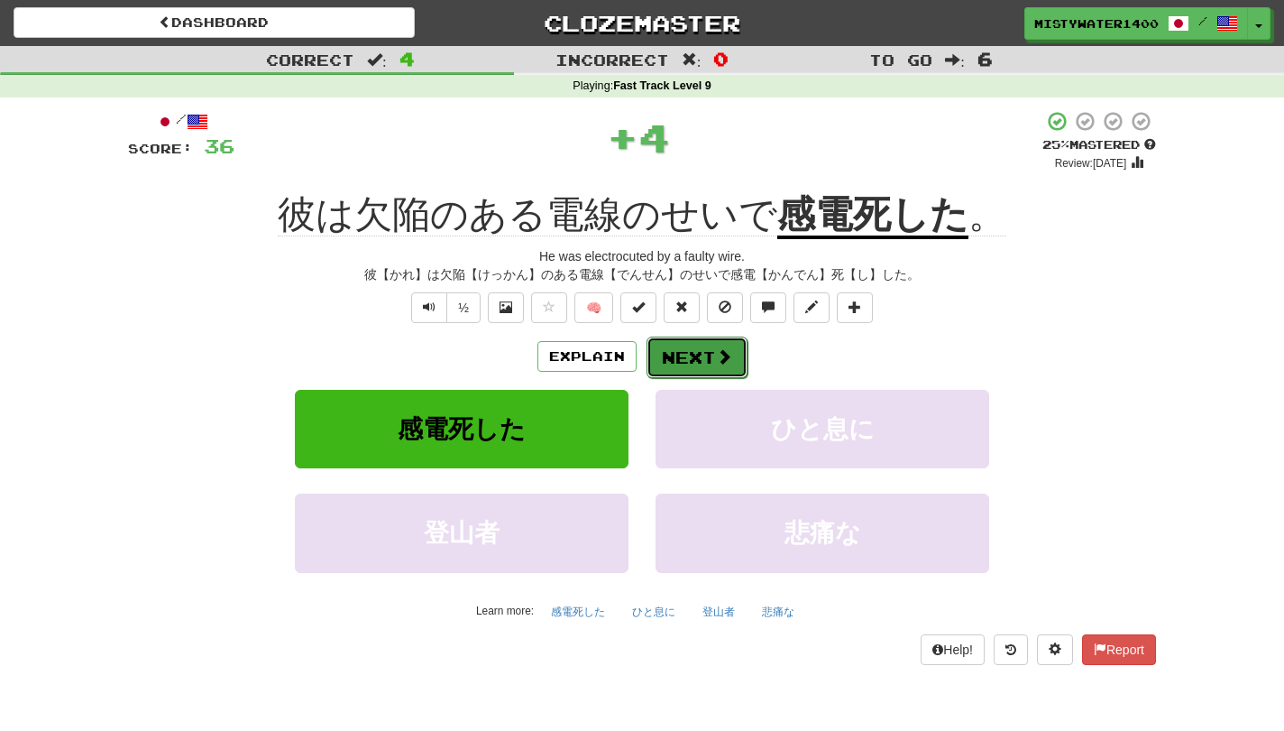
click at [717, 345] on button "Next" at bounding box center [697, 356] width 101 height 41
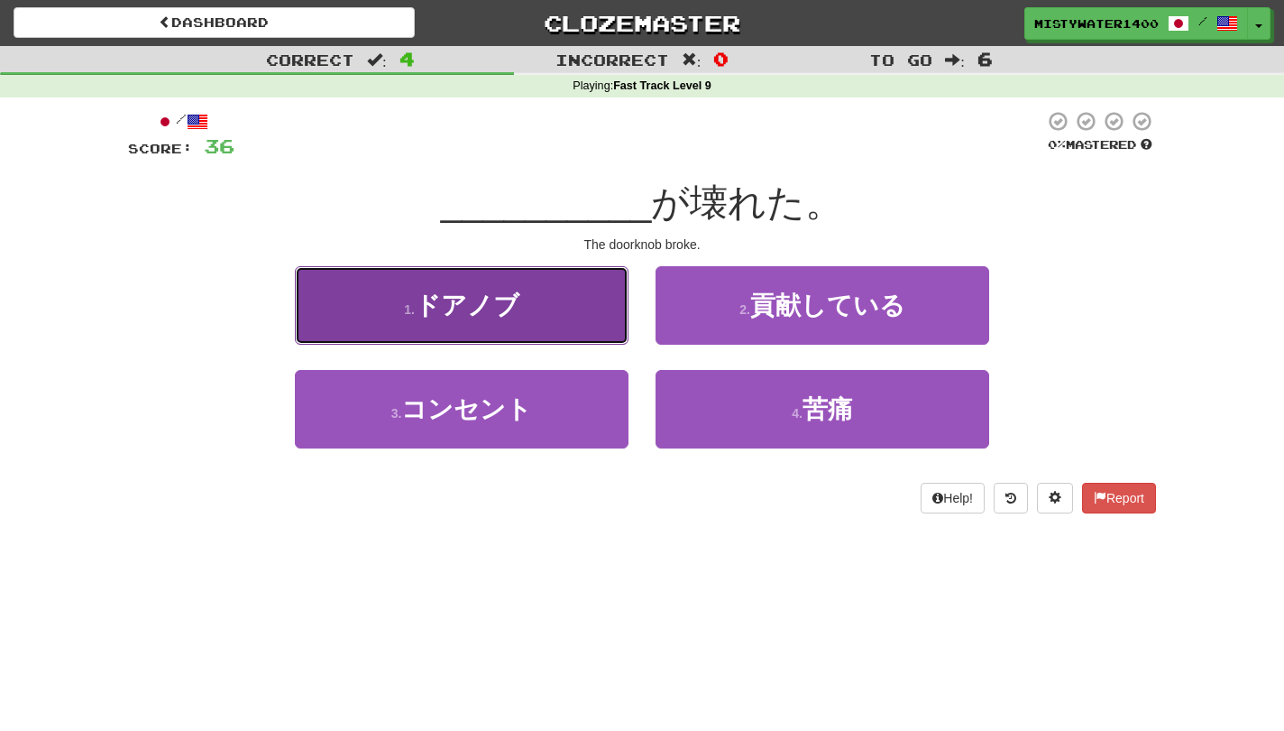
click at [547, 281] on button "1 . ドアノブ" at bounding box center [462, 305] width 334 height 78
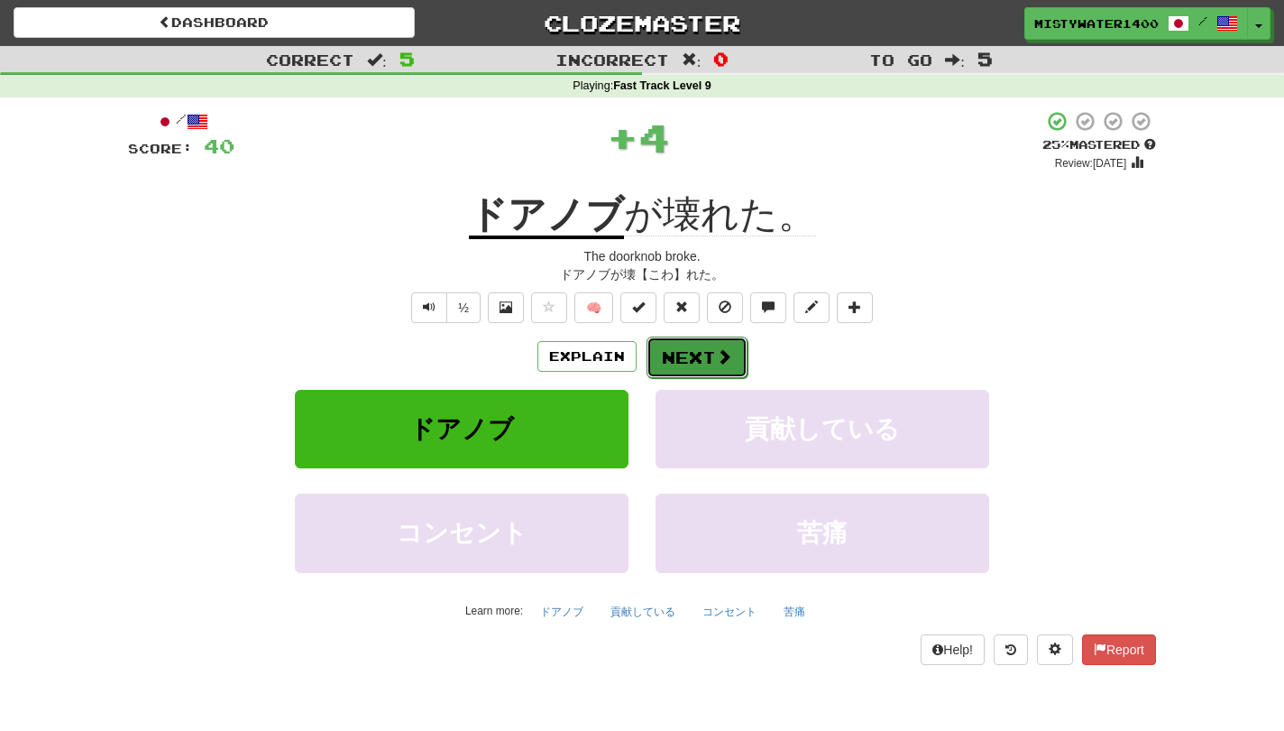
click at [712, 339] on button "Next" at bounding box center [697, 356] width 101 height 41
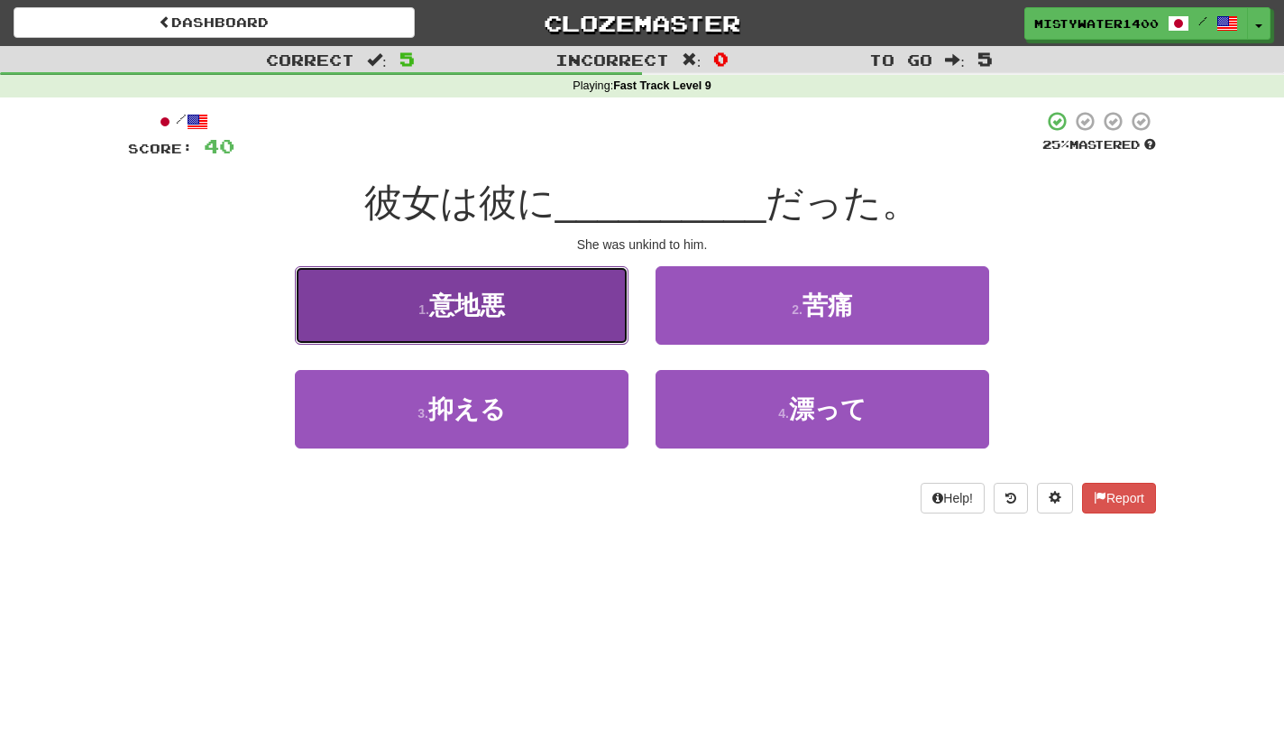
click at [566, 339] on button "1 . 意地悪" at bounding box center [462, 305] width 334 height 78
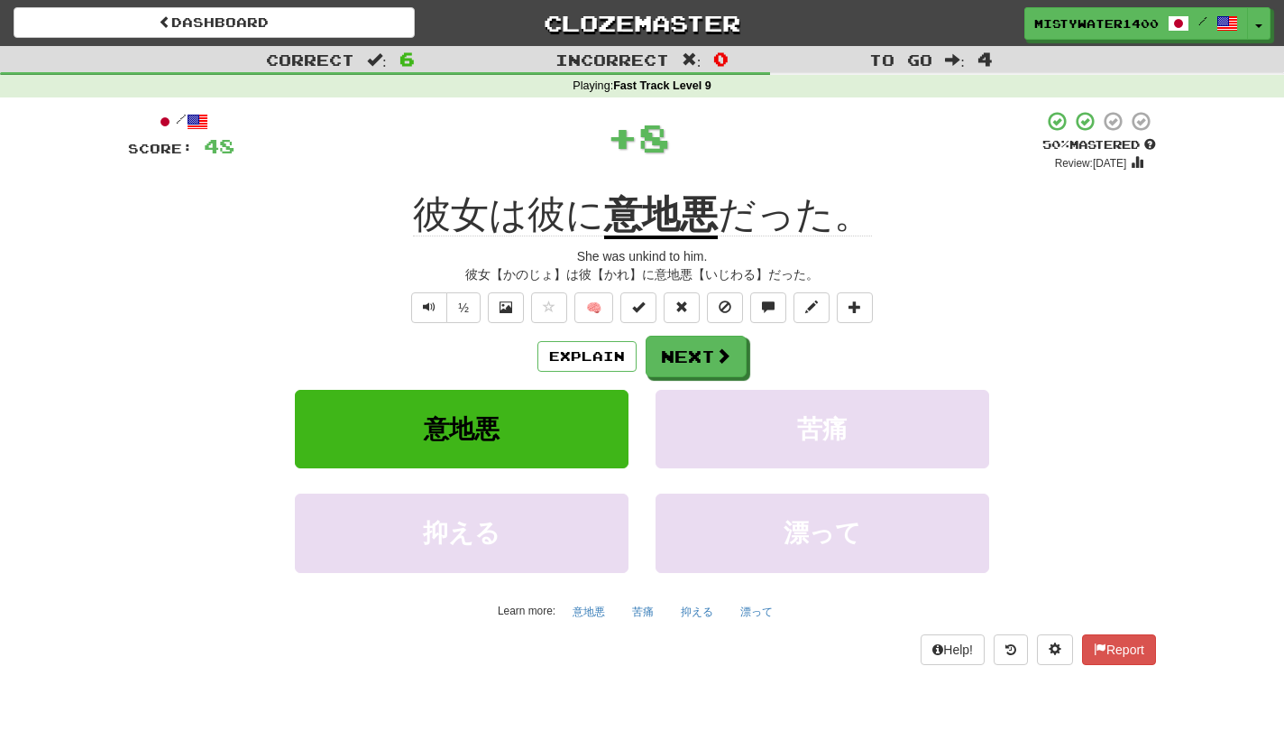
click at [672, 336] on div "/ Score: 48 + 8 50 % Mastered Review: 2025-09-28 彼女は彼に 意地悪 だった。 She was unkind …" at bounding box center [642, 387] width 1028 height 554
click at [683, 346] on button "Next" at bounding box center [697, 356] width 101 height 41
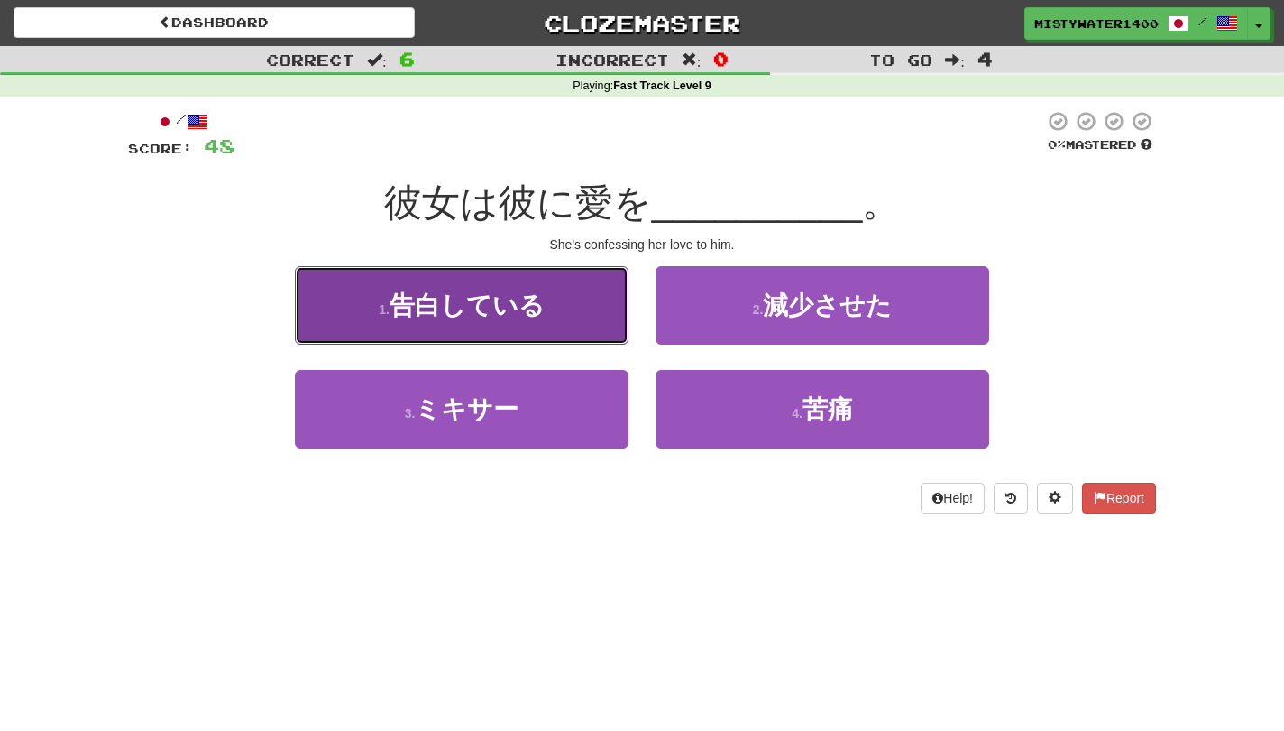
click at [596, 311] on button "1 . 告白している" at bounding box center [462, 305] width 334 height 78
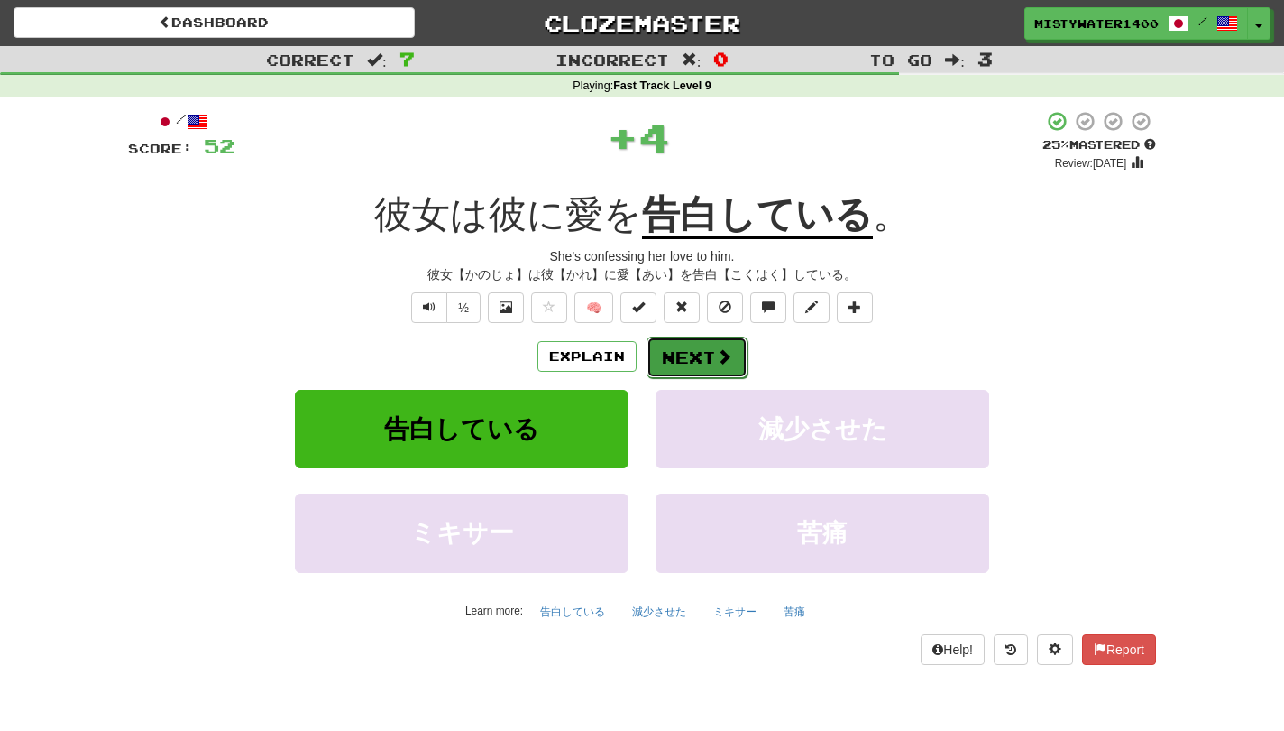
click at [704, 363] on button "Next" at bounding box center [697, 356] width 101 height 41
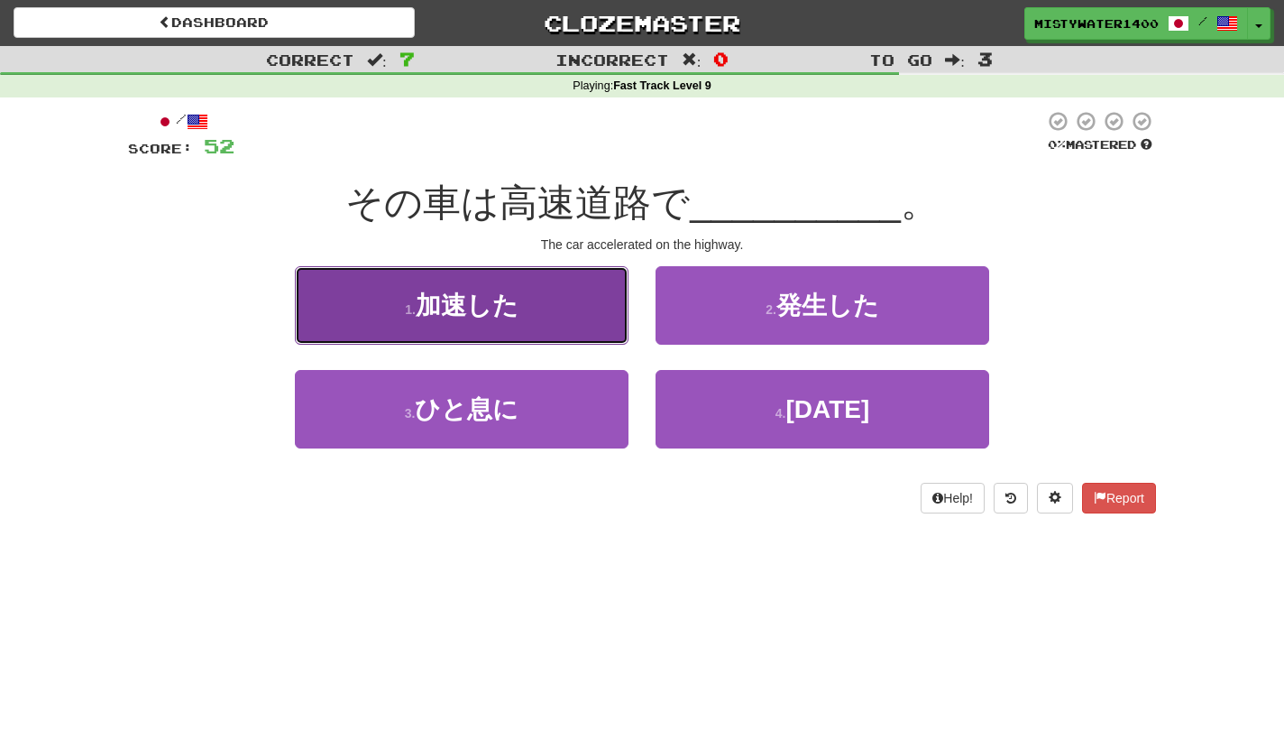
click at [582, 299] on button "1 . 加速した" at bounding box center [462, 305] width 334 height 78
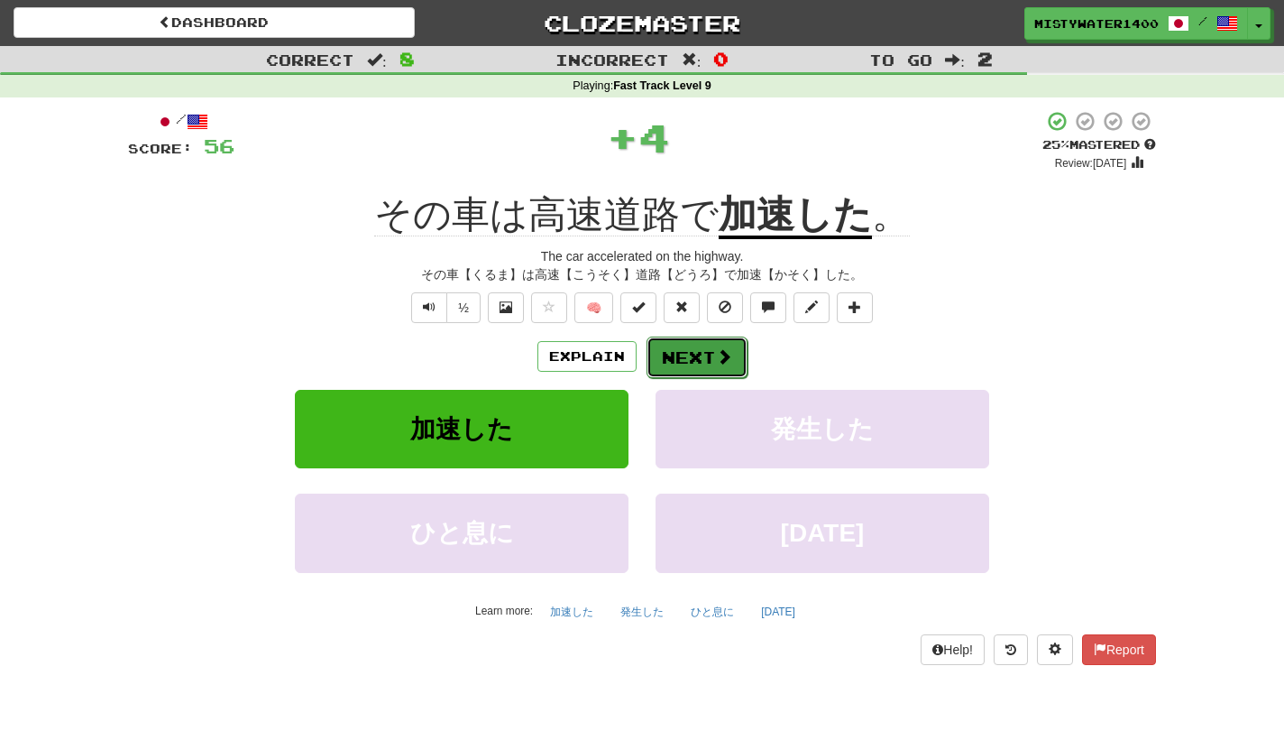
click at [719, 355] on span at bounding box center [724, 356] width 16 height 16
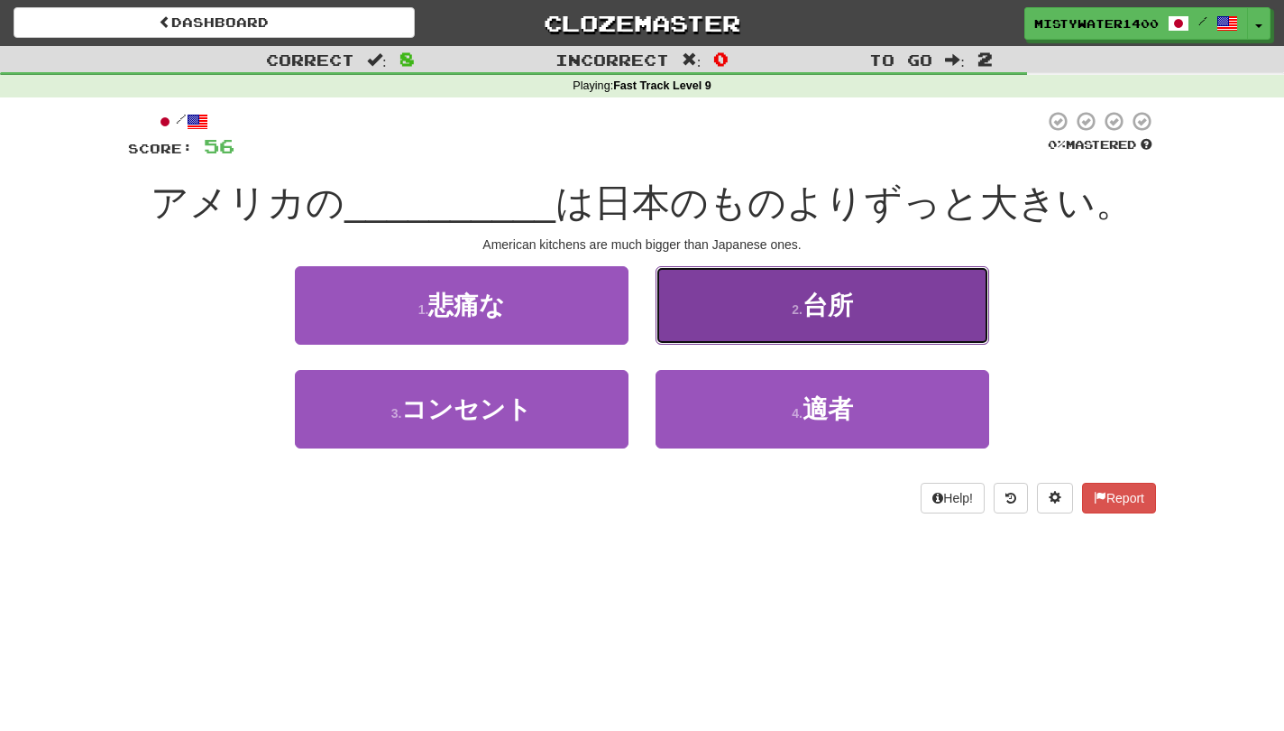
click at [713, 336] on button "2 . 台所" at bounding box center [823, 305] width 334 height 78
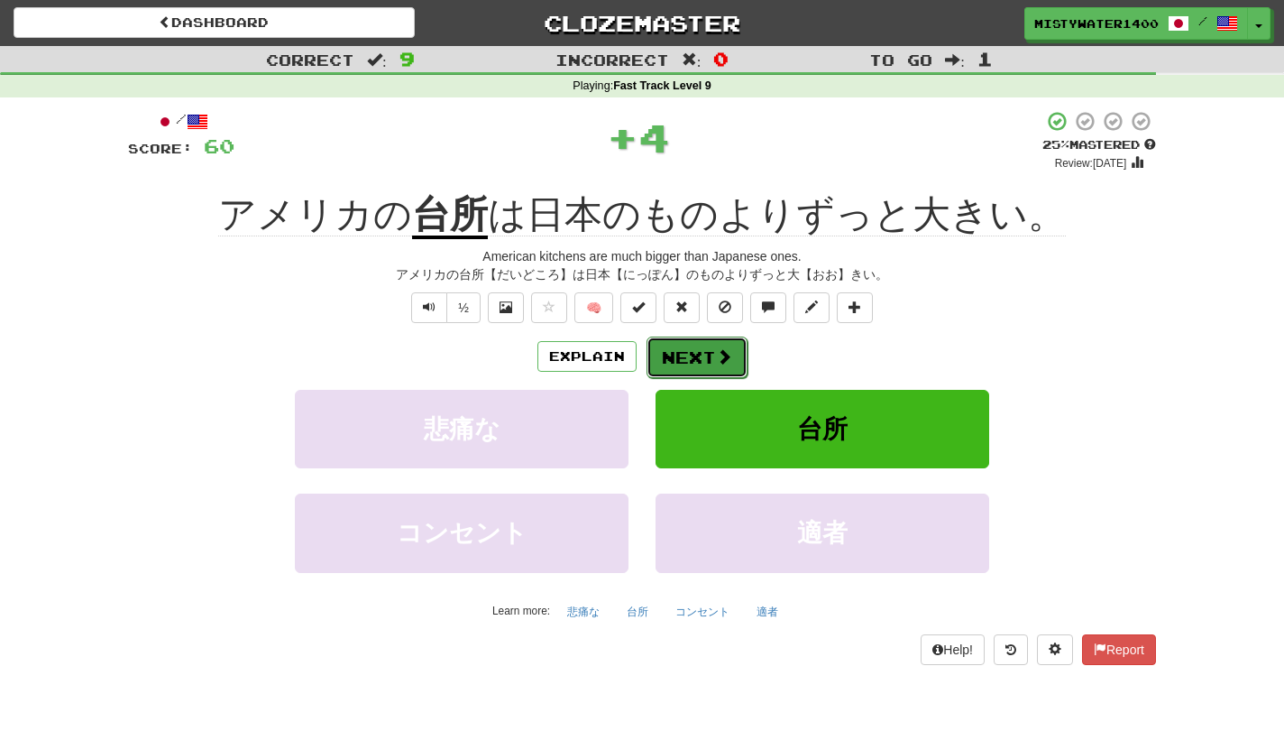
click at [722, 357] on span at bounding box center [724, 356] width 16 height 16
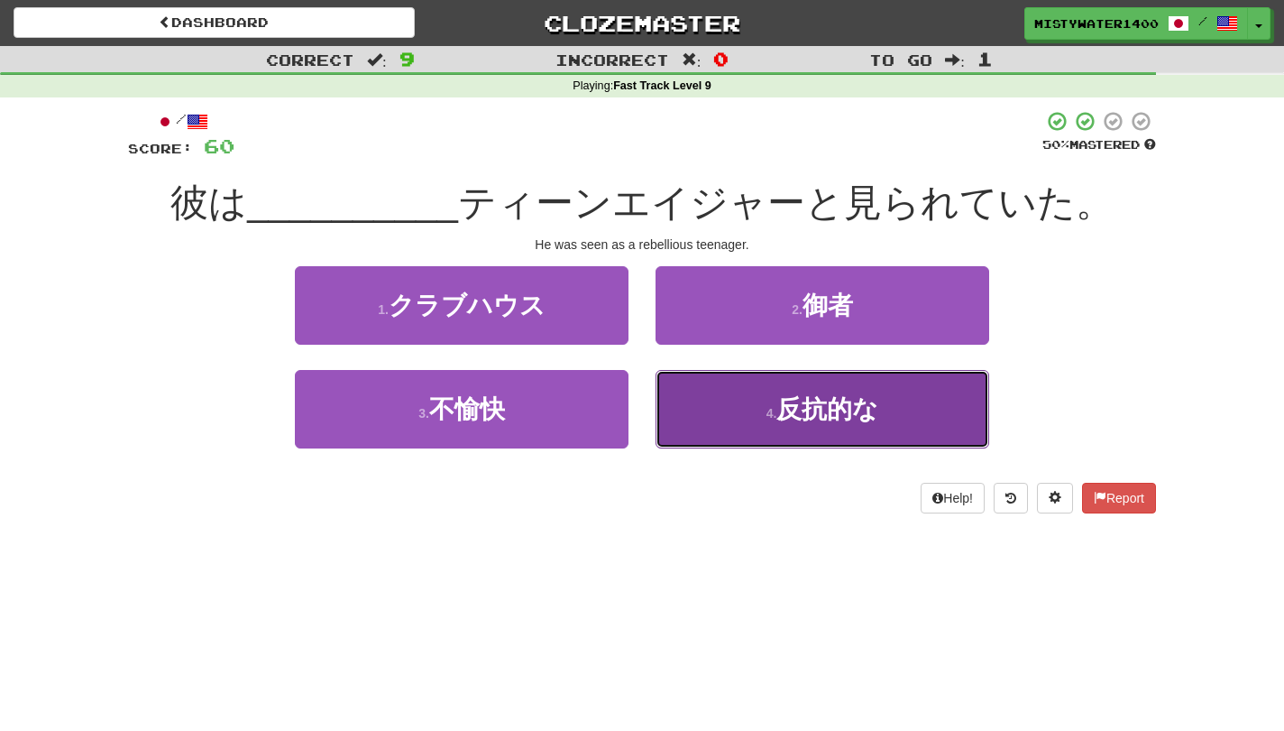
click at [748, 418] on button "4 . 反抗的な" at bounding box center [823, 409] width 334 height 78
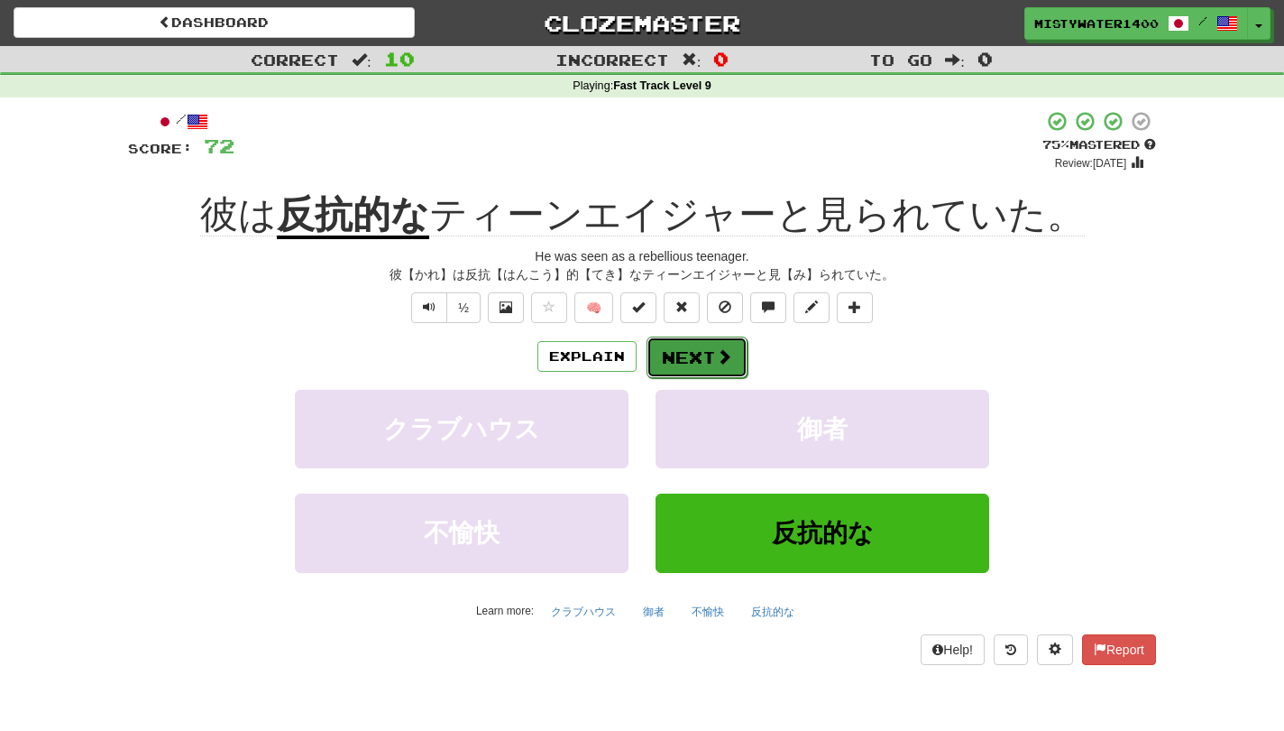
click at [668, 372] on button "Next" at bounding box center [697, 356] width 101 height 41
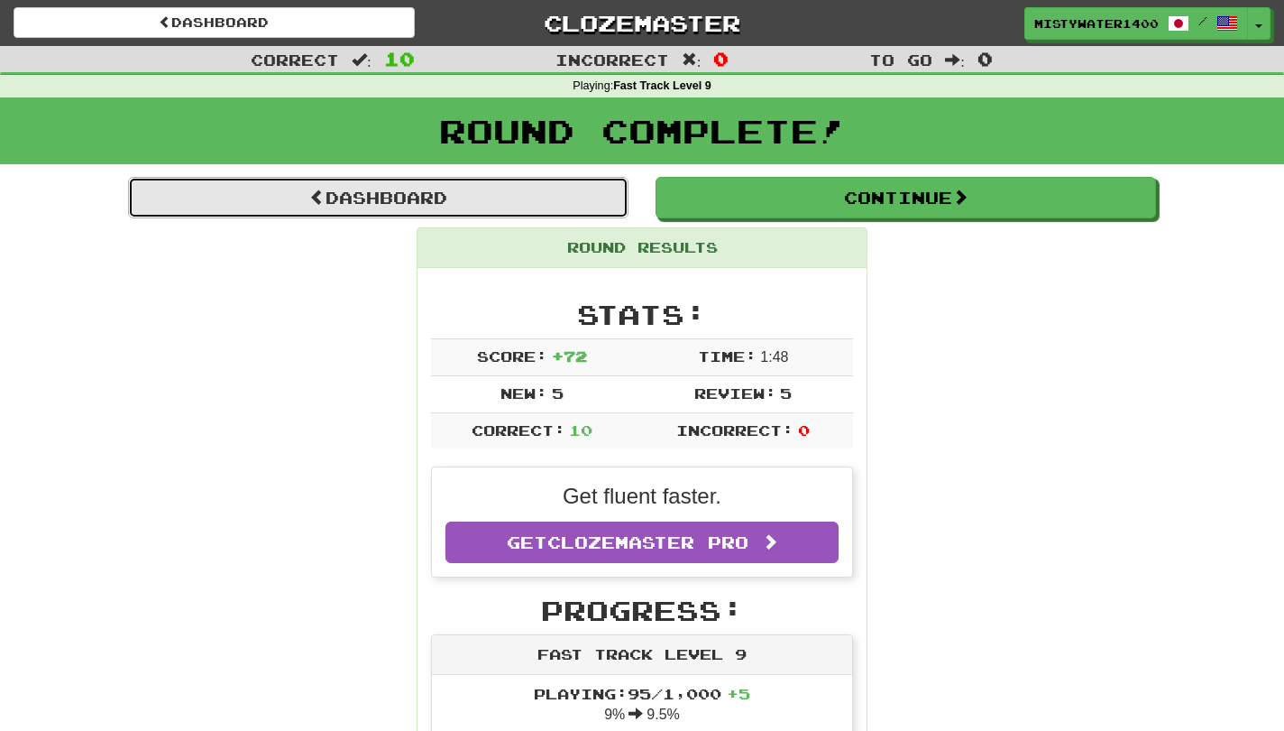
click at [587, 184] on link "Dashboard" at bounding box center [378, 197] width 501 height 41
